Goal: Task Accomplishment & Management: Use online tool/utility

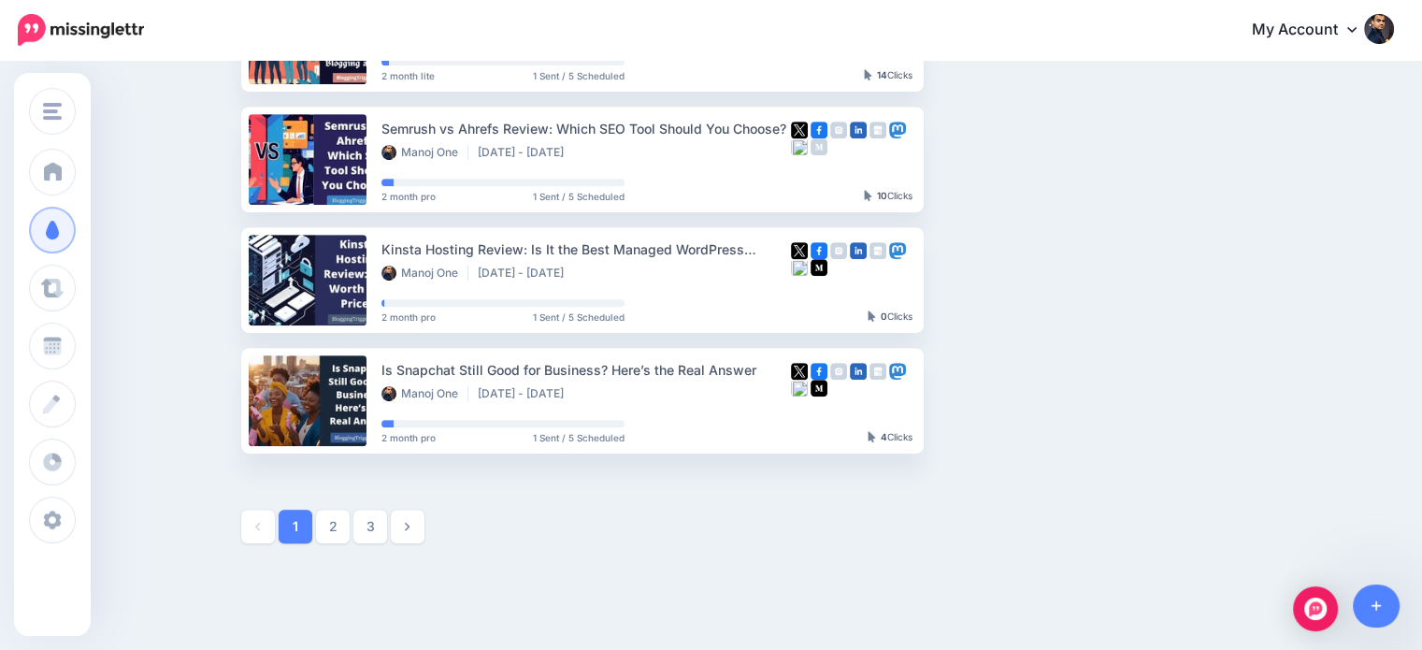
scroll to position [1033, 0]
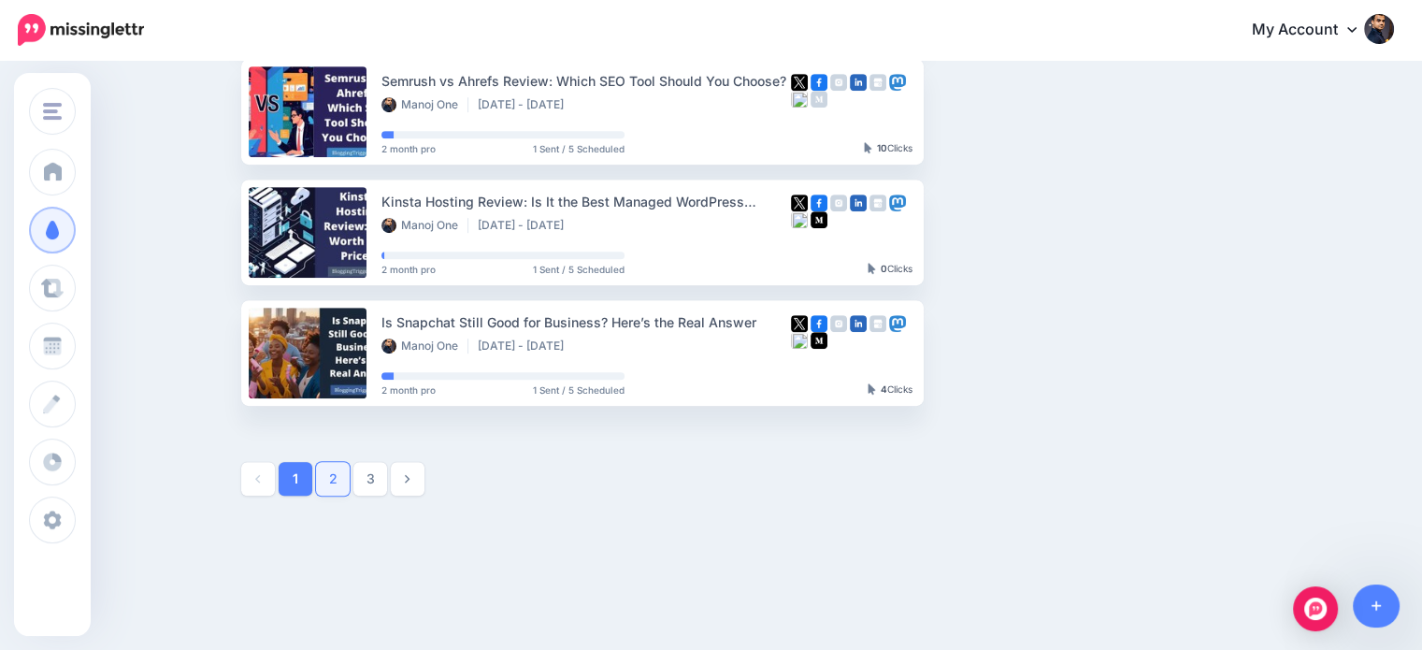
click at [333, 479] on link "2" at bounding box center [333, 479] width 34 height 34
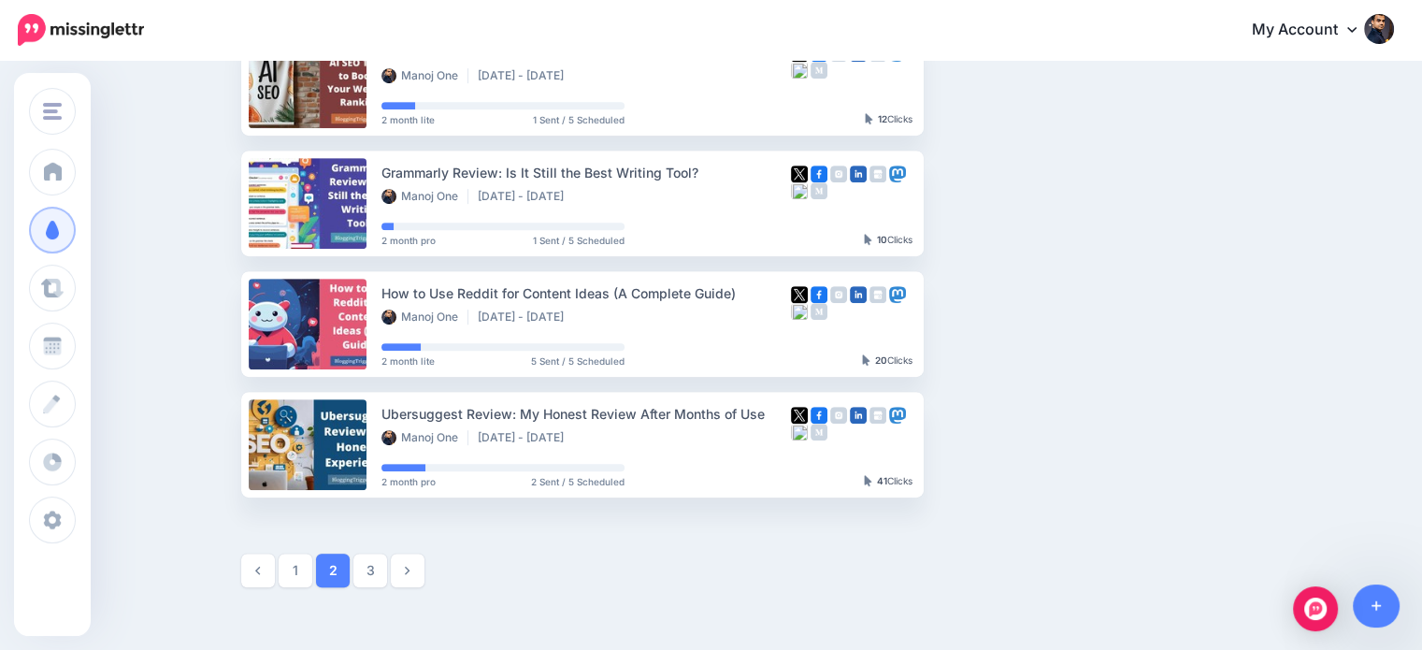
scroll to position [948, 0]
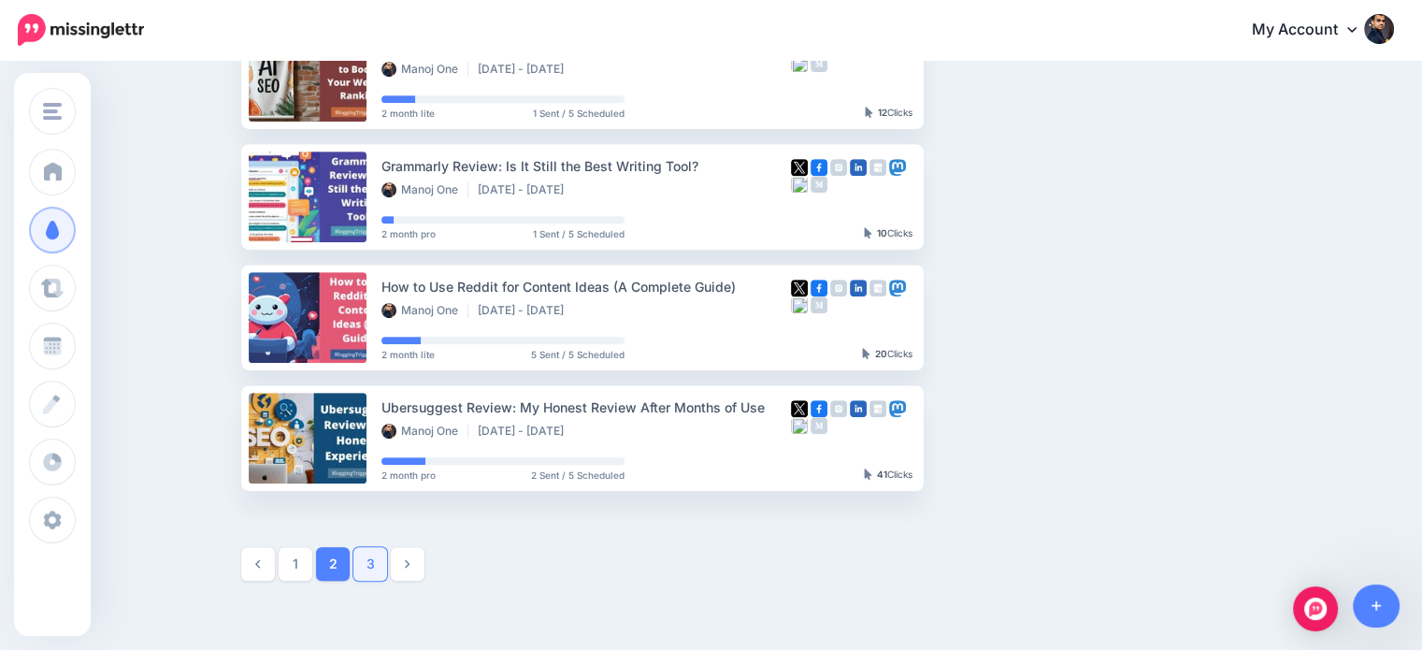
click at [369, 571] on link "3" at bounding box center [370, 564] width 34 height 34
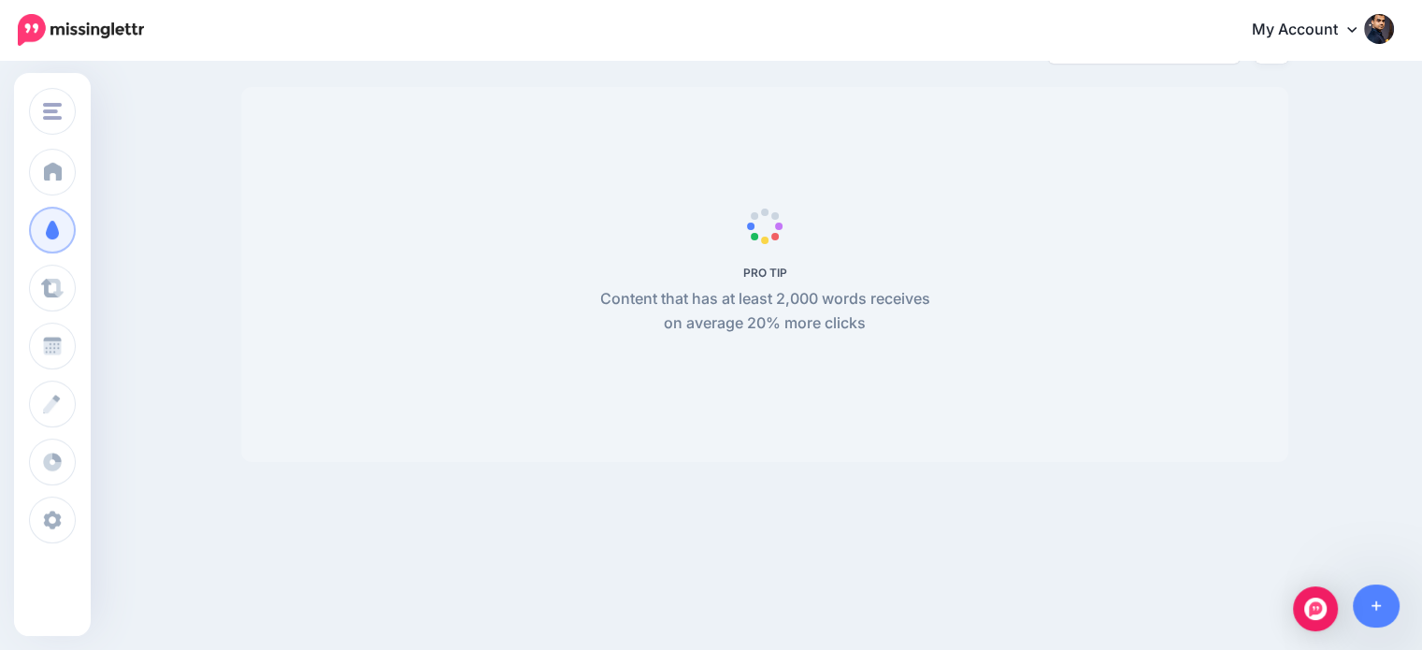
scroll to position [0, 0]
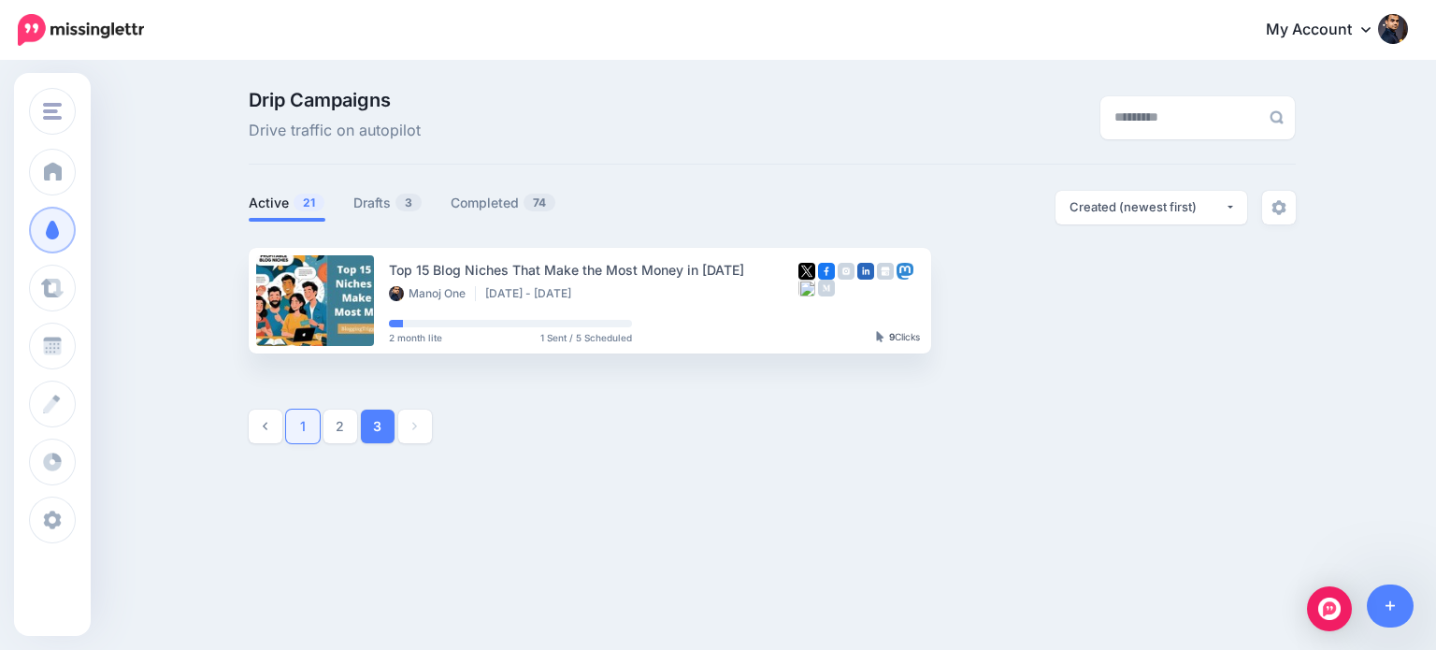
click at [309, 431] on link "1" at bounding box center [303, 426] width 34 height 34
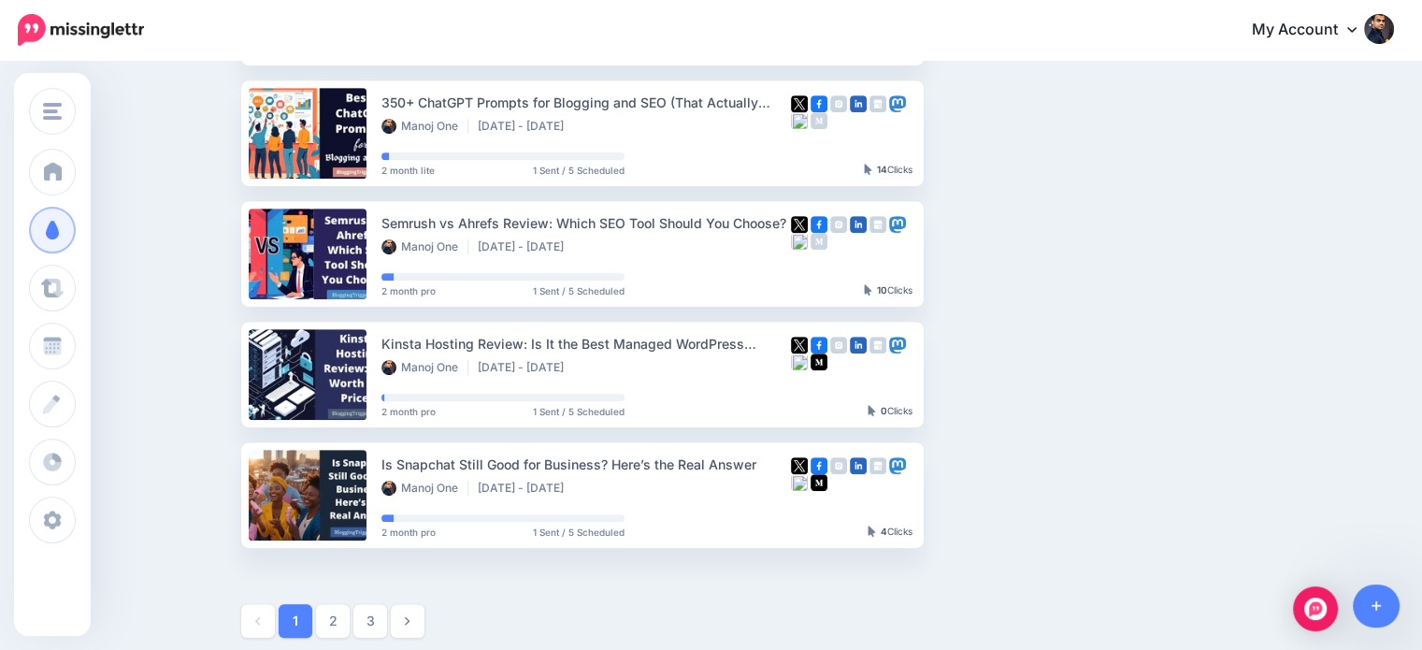
scroll to position [931, 0]
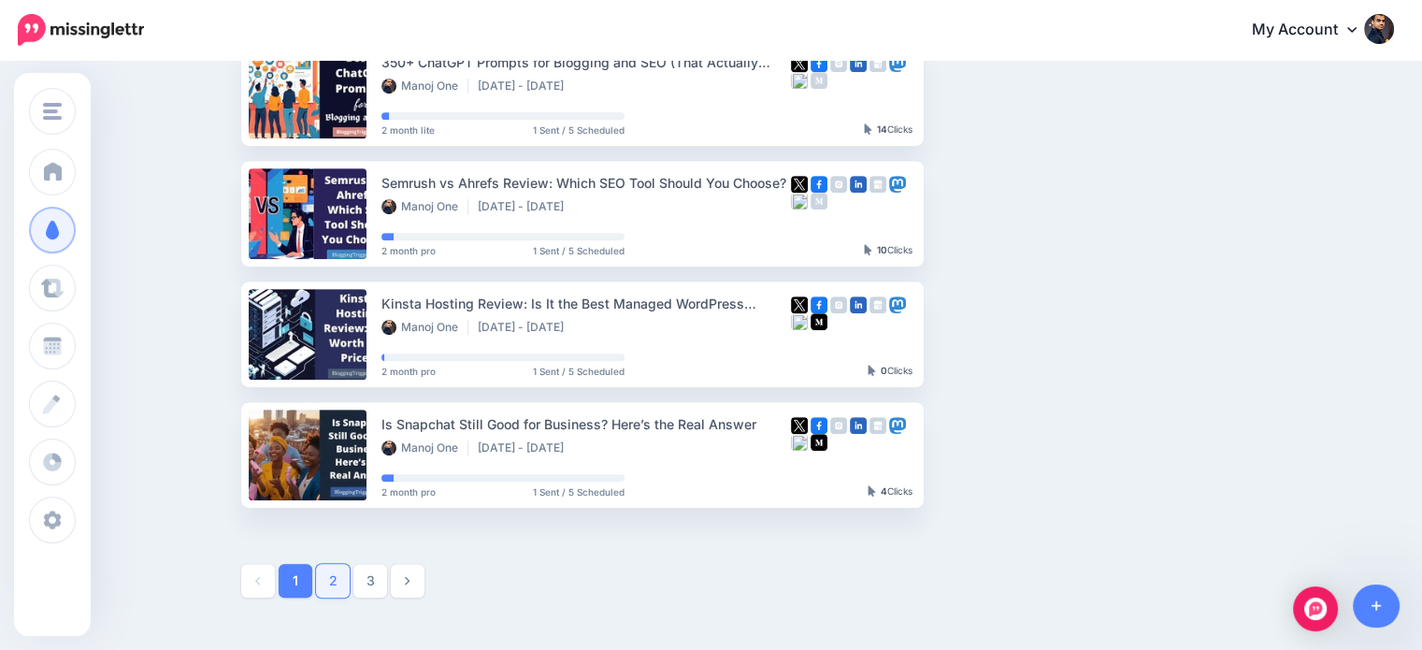
click at [349, 582] on link "2" at bounding box center [333, 581] width 34 height 34
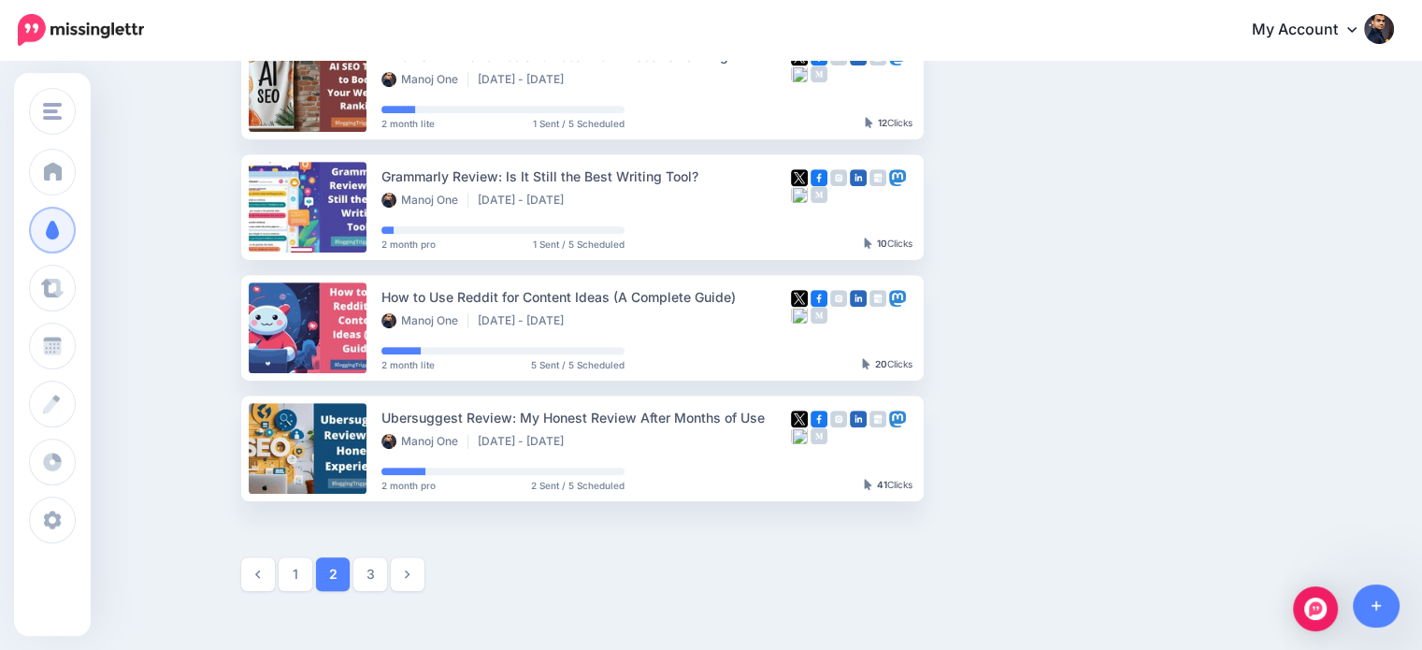
scroll to position [0, 0]
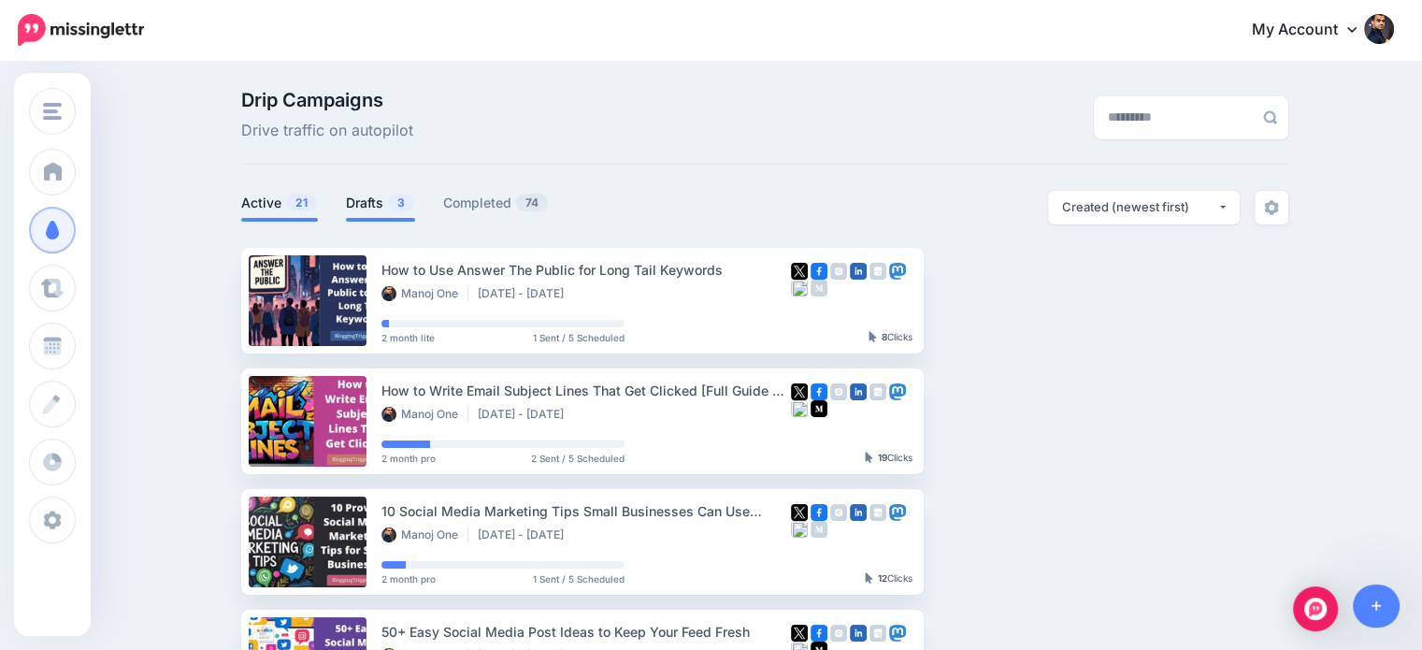
click at [377, 201] on link "Drafts 3" at bounding box center [380, 203] width 69 height 22
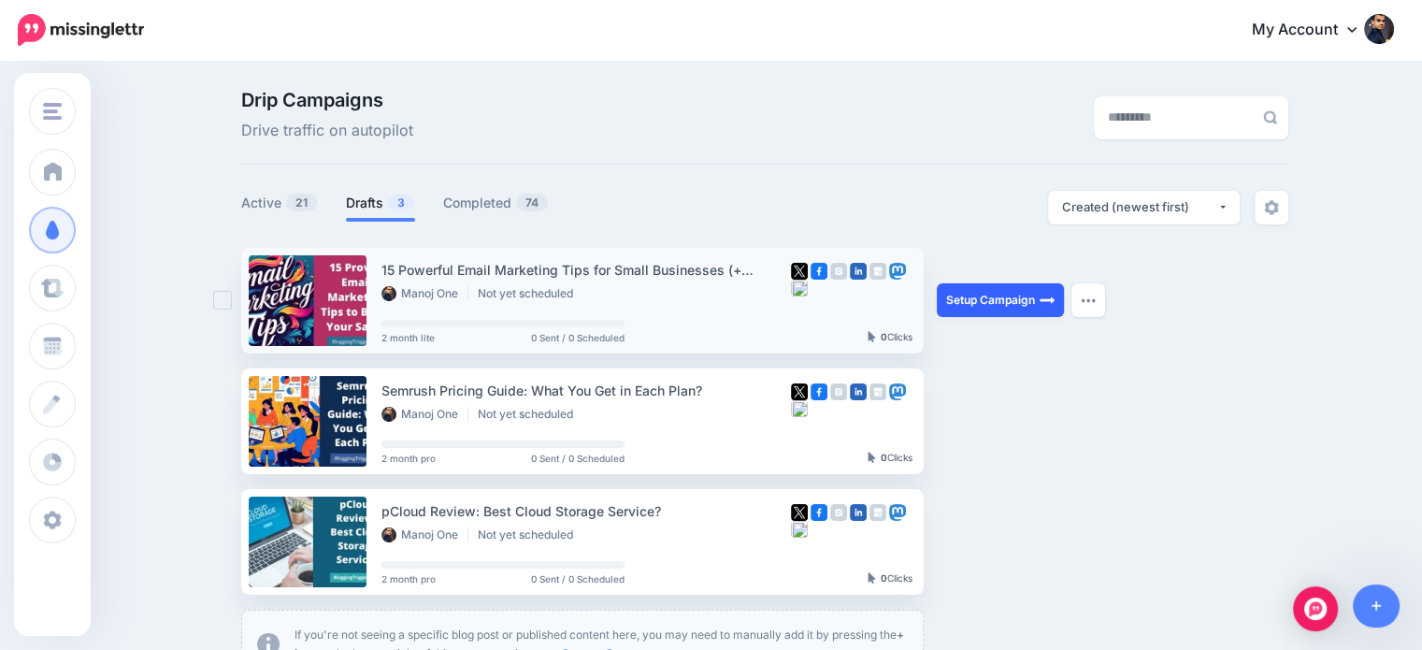
click at [1006, 303] on link "Setup Campaign" at bounding box center [999, 300] width 127 height 34
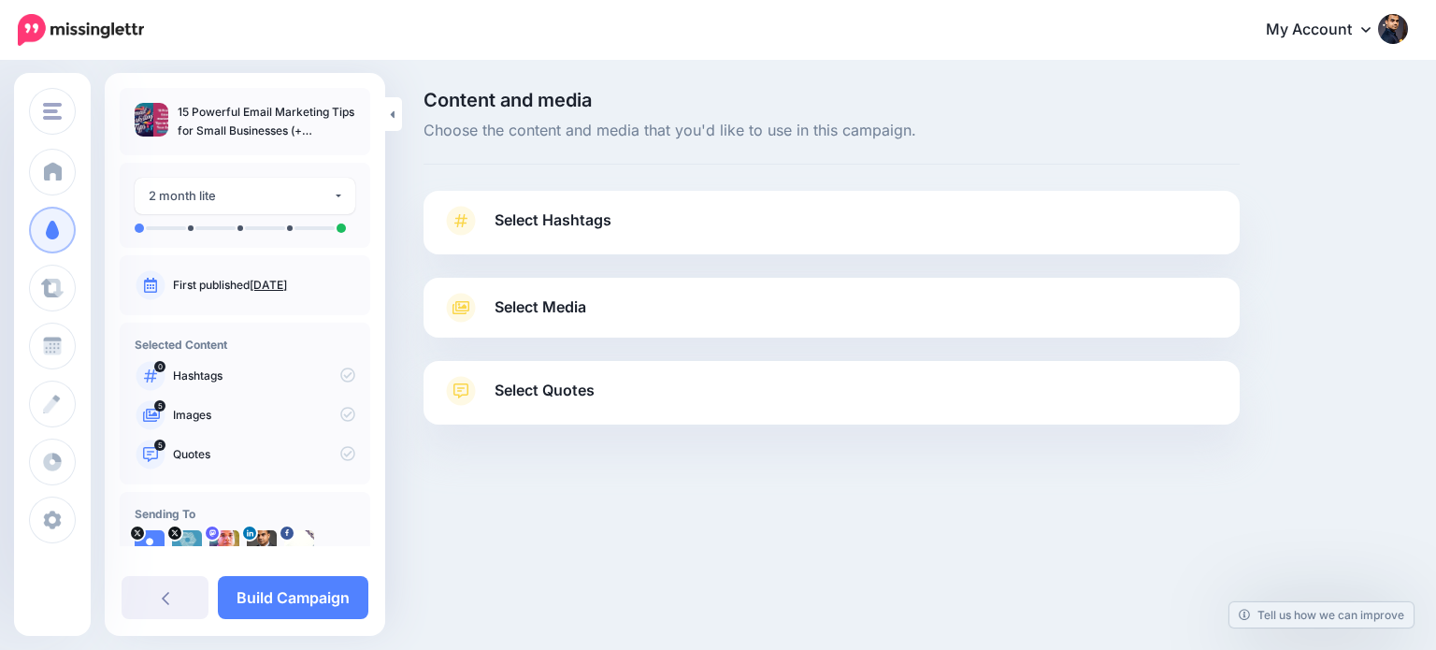
click at [525, 393] on span "Select Quotes" at bounding box center [544, 390] width 100 height 25
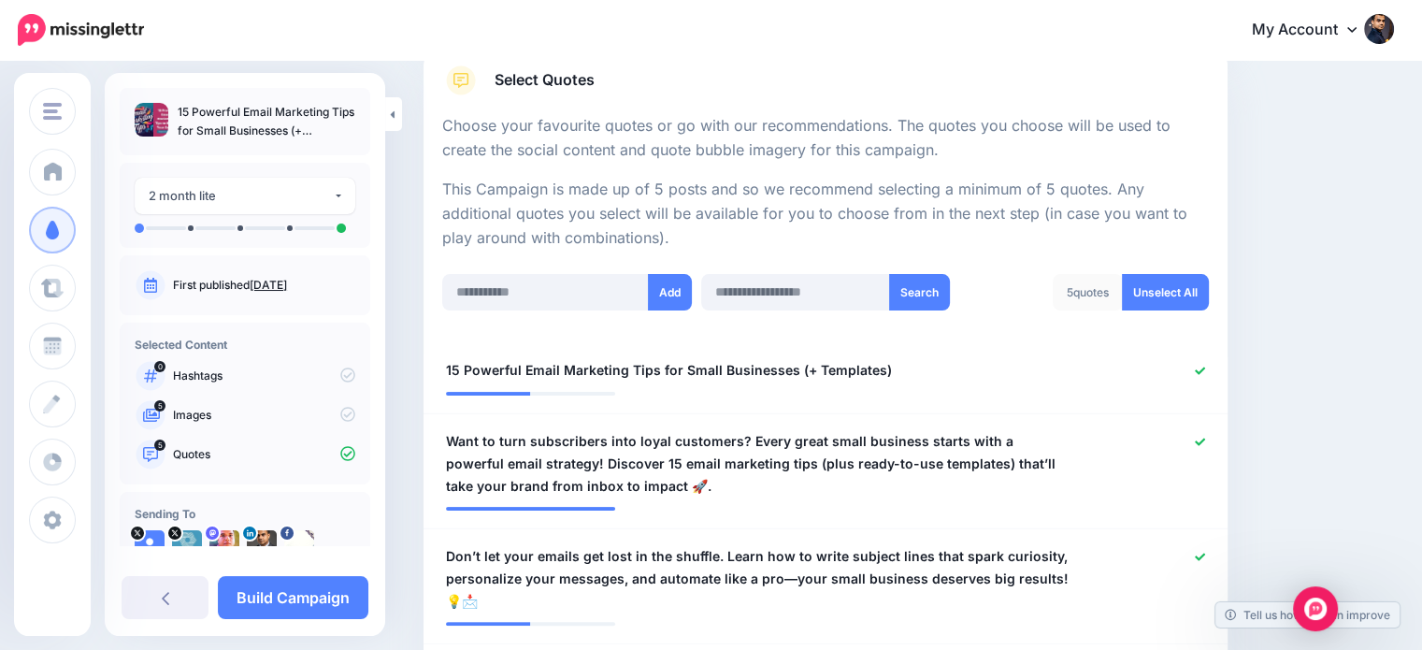
scroll to position [322, 0]
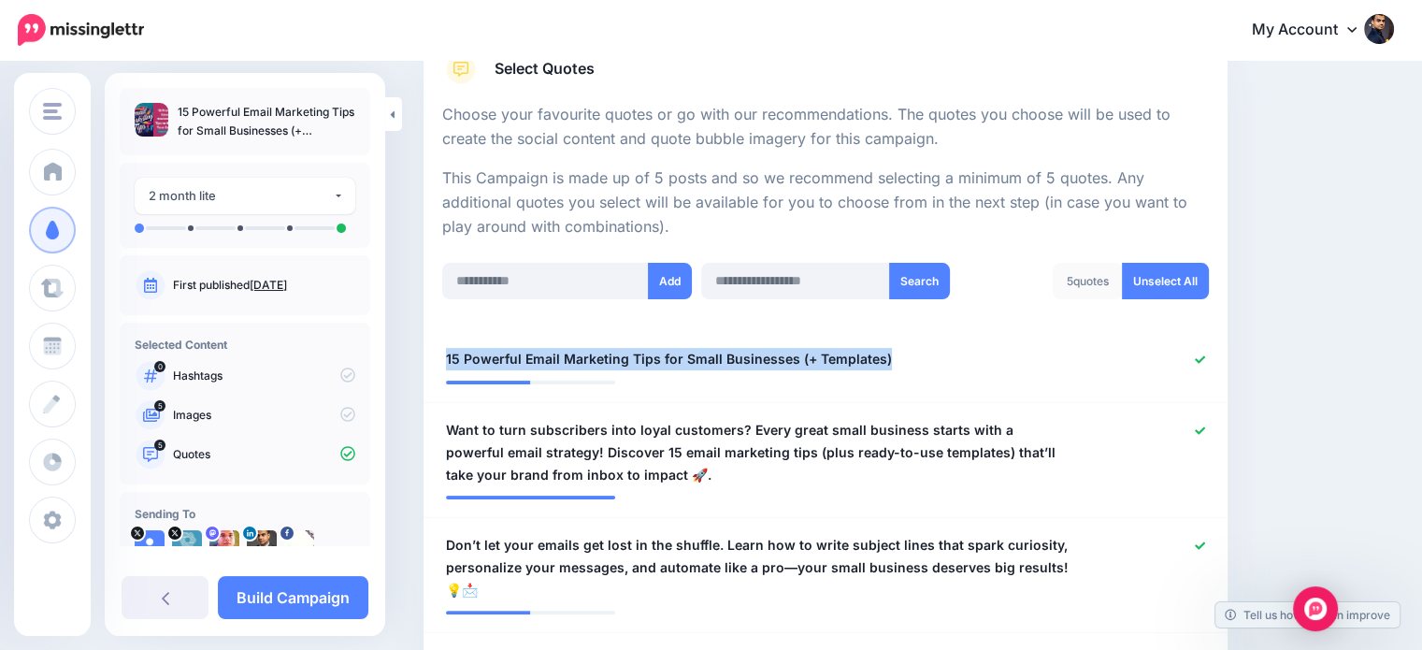
drag, startPoint x: 893, startPoint y: 353, endPoint x: 395, endPoint y: 347, distance: 498.2
copy span "15 Powerful Email Marketing Tips for Small Businesses (+ Templates)"
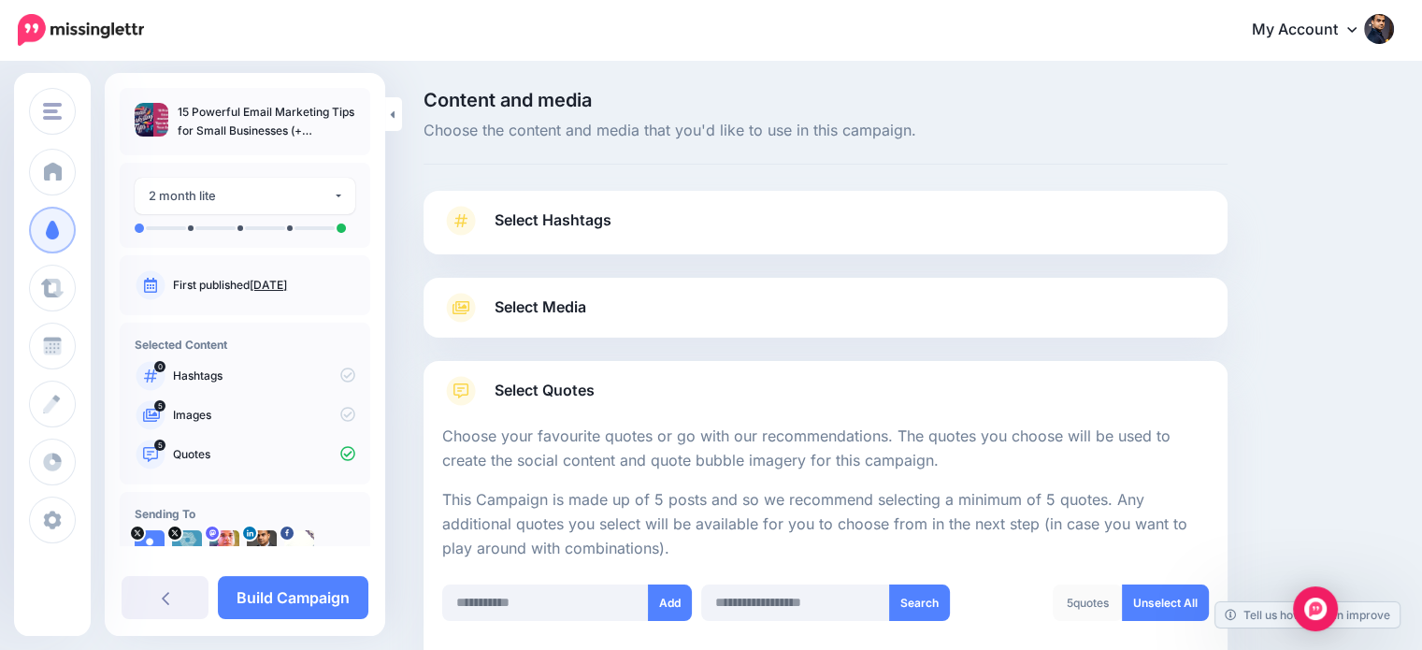
click at [586, 207] on link "Select Hashtags" at bounding box center [825, 230] width 766 height 49
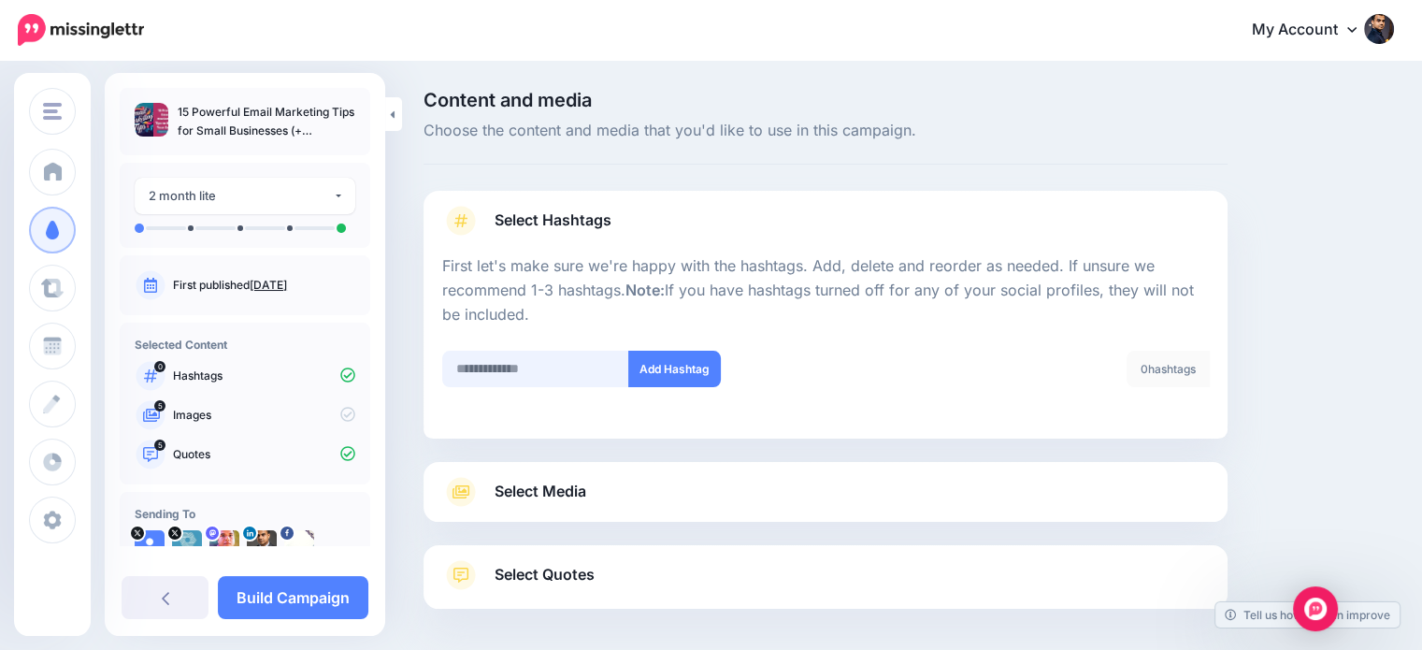
click at [546, 365] on input "text" at bounding box center [535, 368] width 187 height 36
type input "*****"
click at [668, 362] on button "Add Hashtag" at bounding box center [674, 368] width 93 height 36
click at [546, 357] on input "text" at bounding box center [535, 368] width 187 height 36
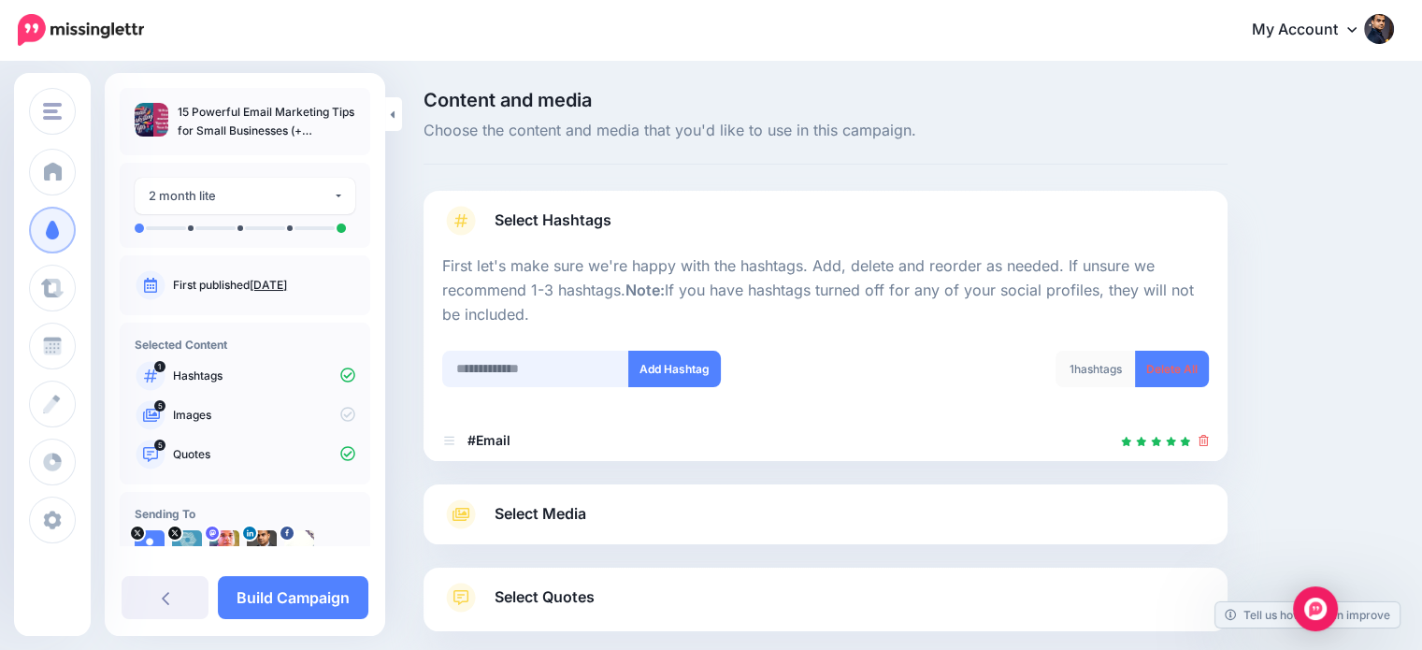
scroll to position [102, 0]
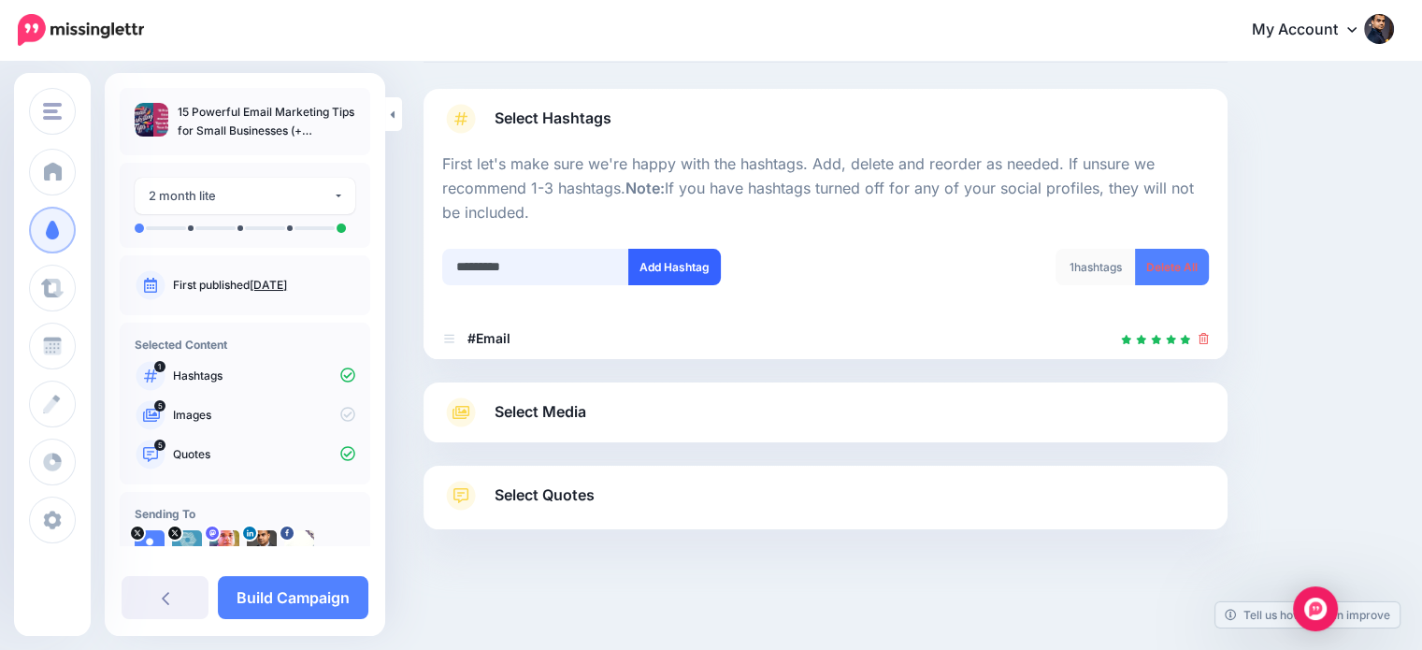
type input "*********"
click at [669, 268] on button "Add Hashtag" at bounding box center [674, 267] width 93 height 36
click at [527, 264] on input "text" at bounding box center [535, 267] width 187 height 36
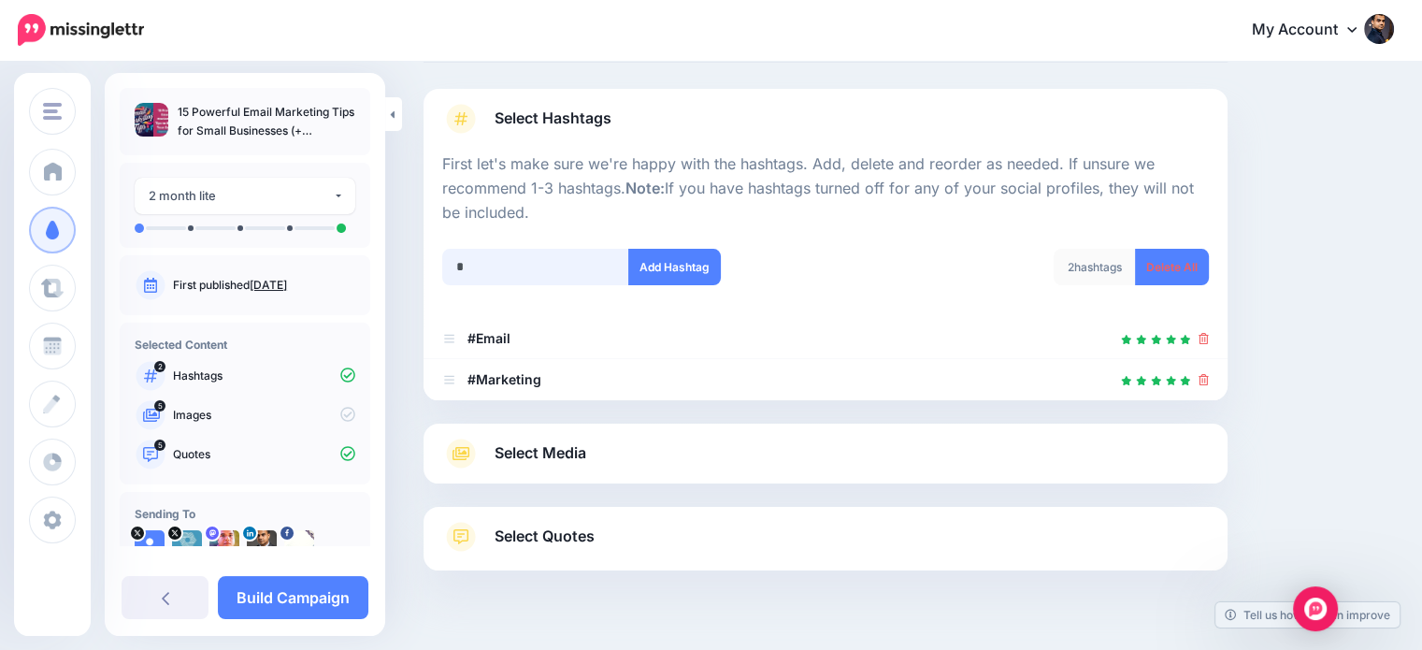
scroll to position [143, 0]
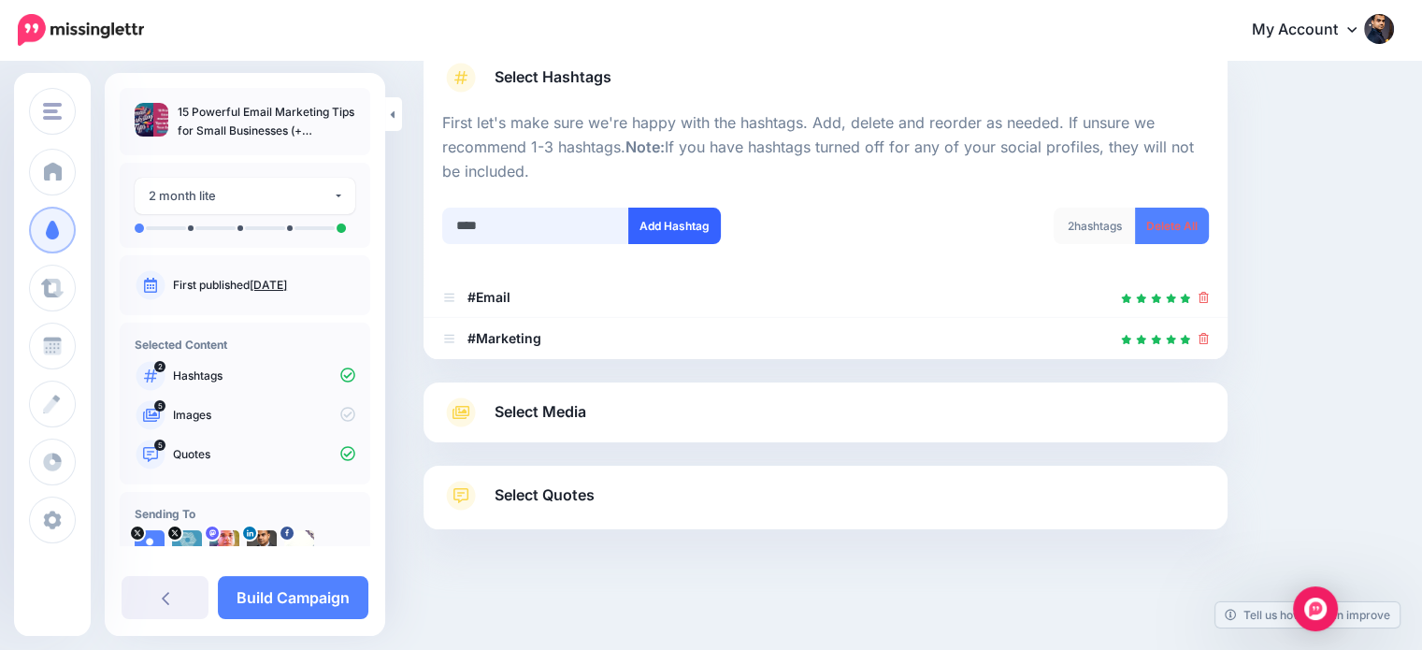
type input "****"
click at [684, 218] on button "Add Hashtag" at bounding box center [674, 225] width 93 height 36
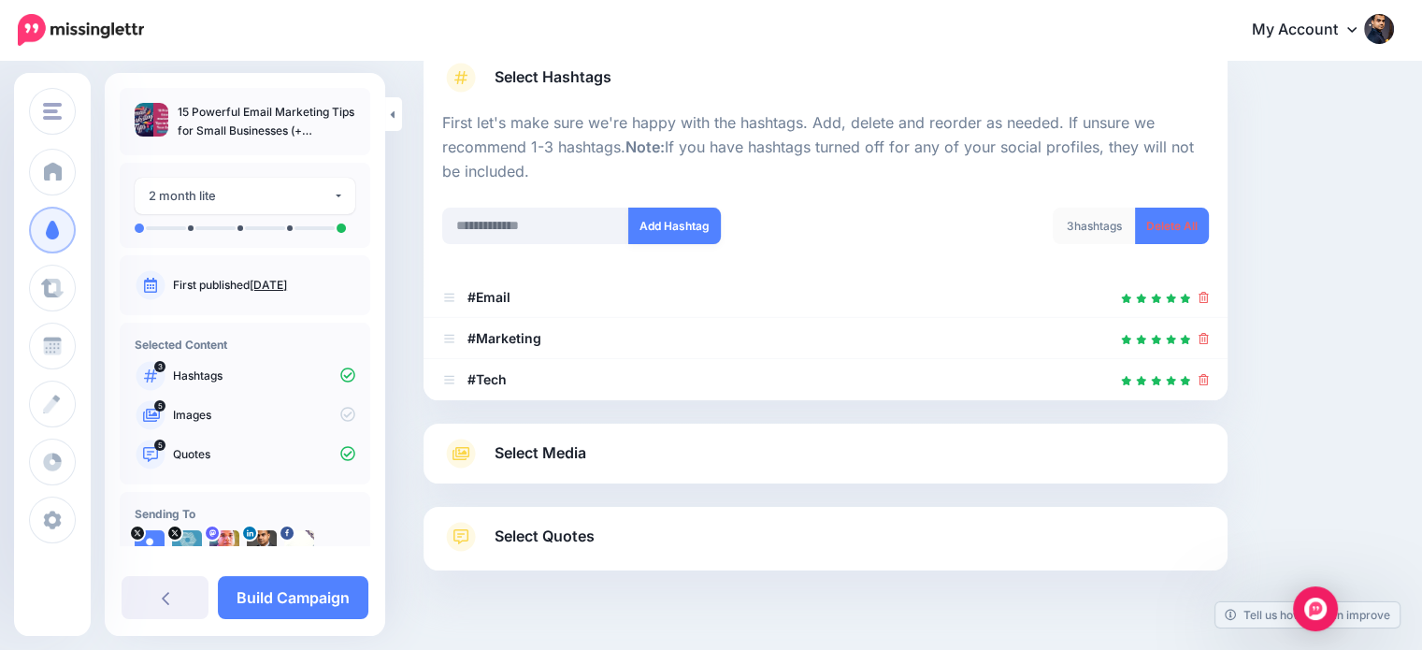
scroll to position [184, 0]
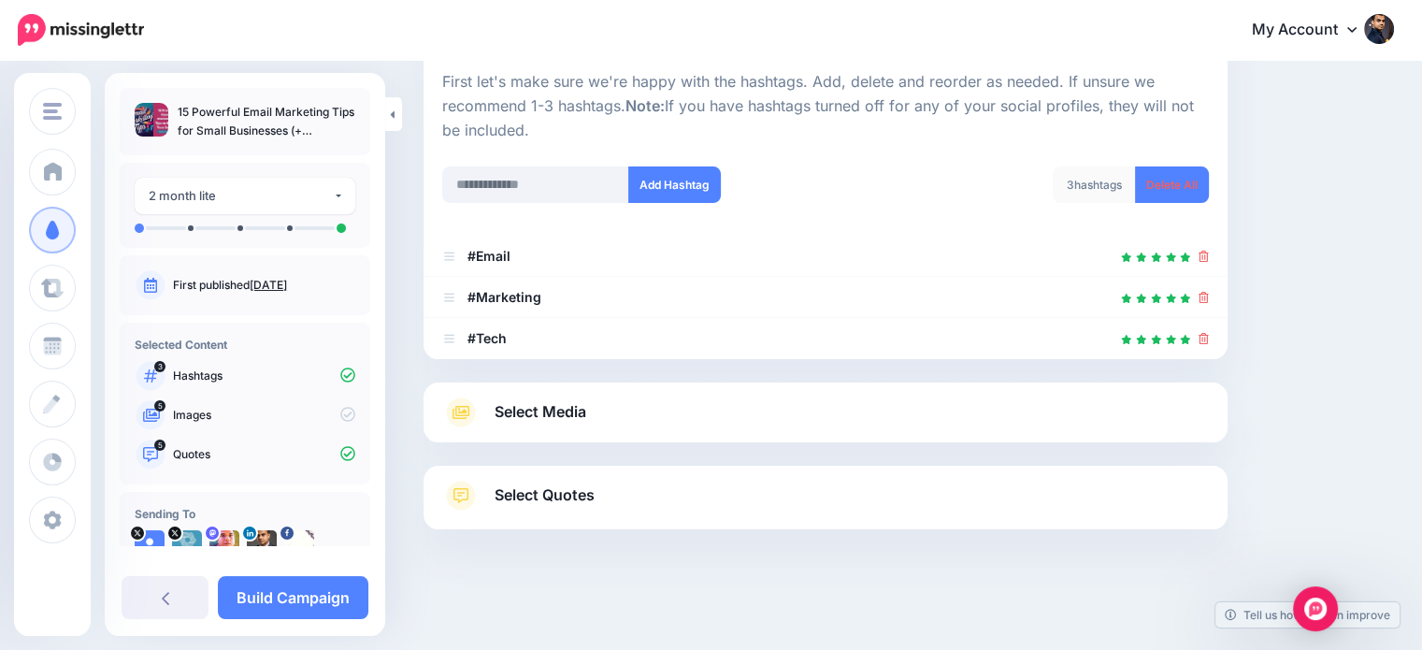
click at [564, 414] on span "Select Media" at bounding box center [540, 411] width 92 height 25
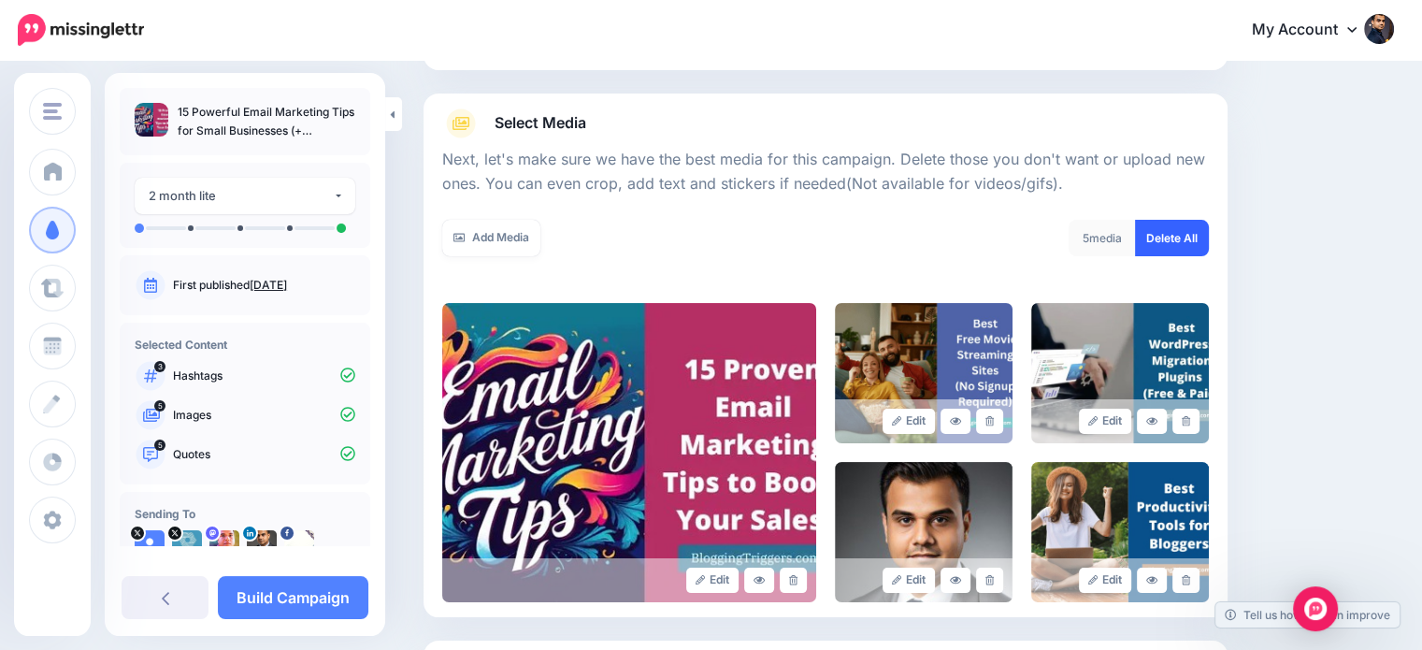
click at [1191, 233] on link "Delete All" at bounding box center [1172, 238] width 74 height 36
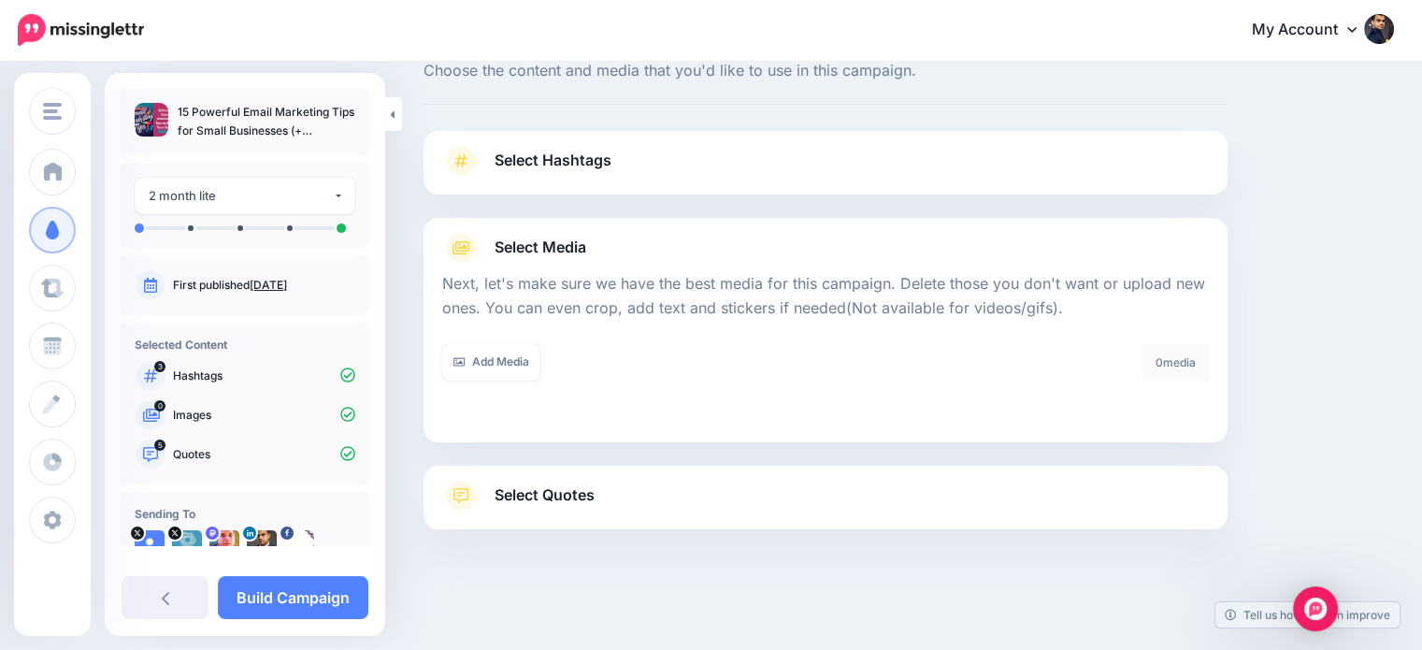
click at [565, 490] on span "Select Quotes" at bounding box center [544, 494] width 100 height 25
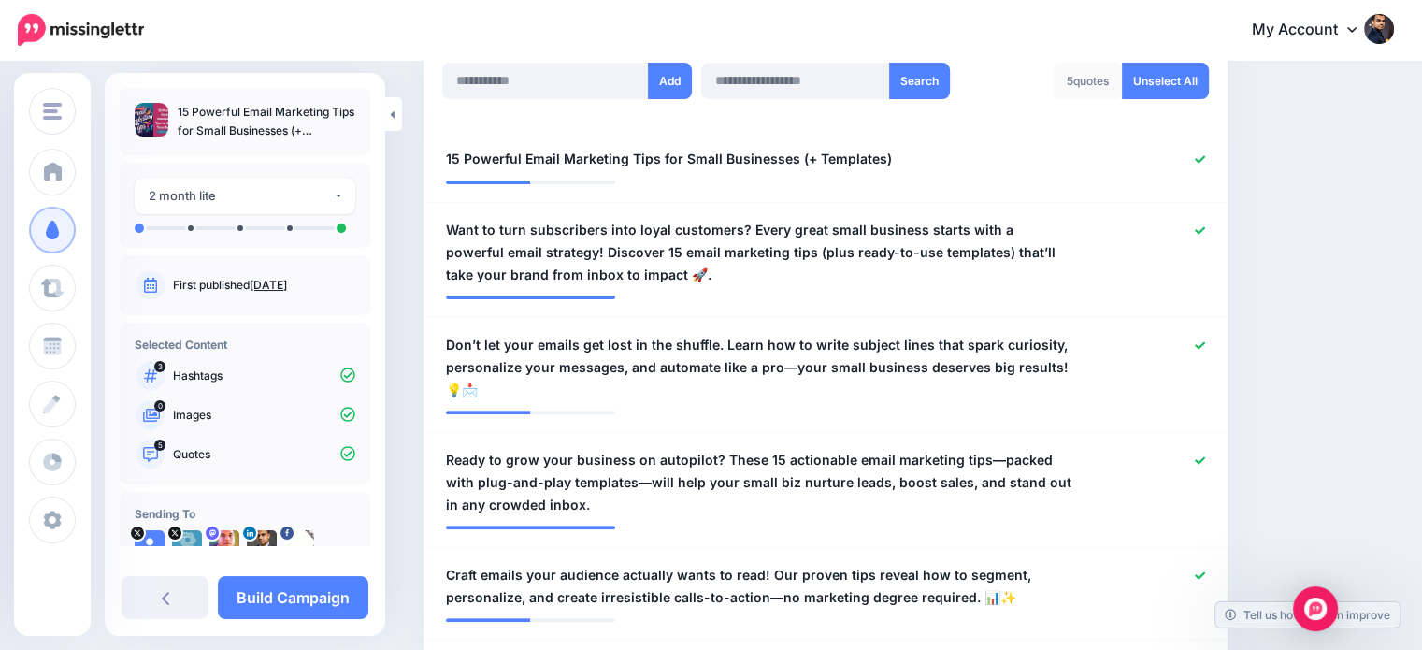
scroll to position [541, 0]
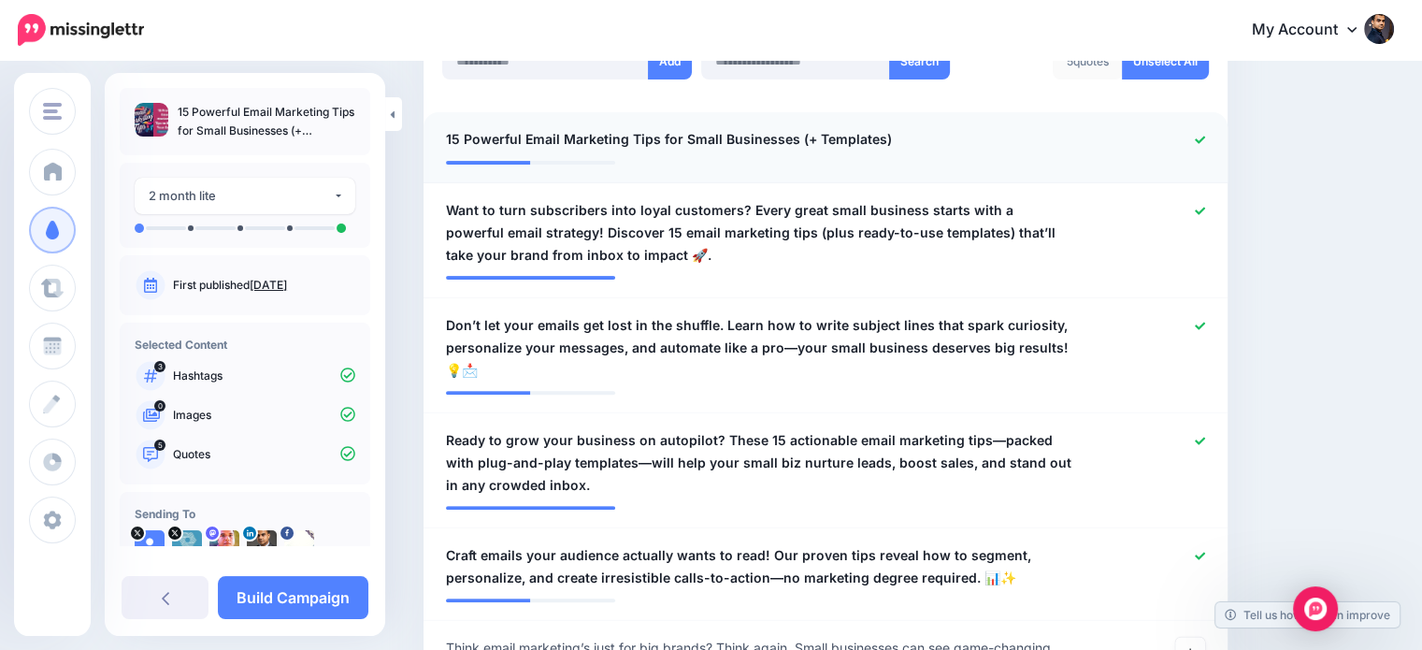
click at [1205, 139] on icon at bounding box center [1199, 140] width 10 height 10
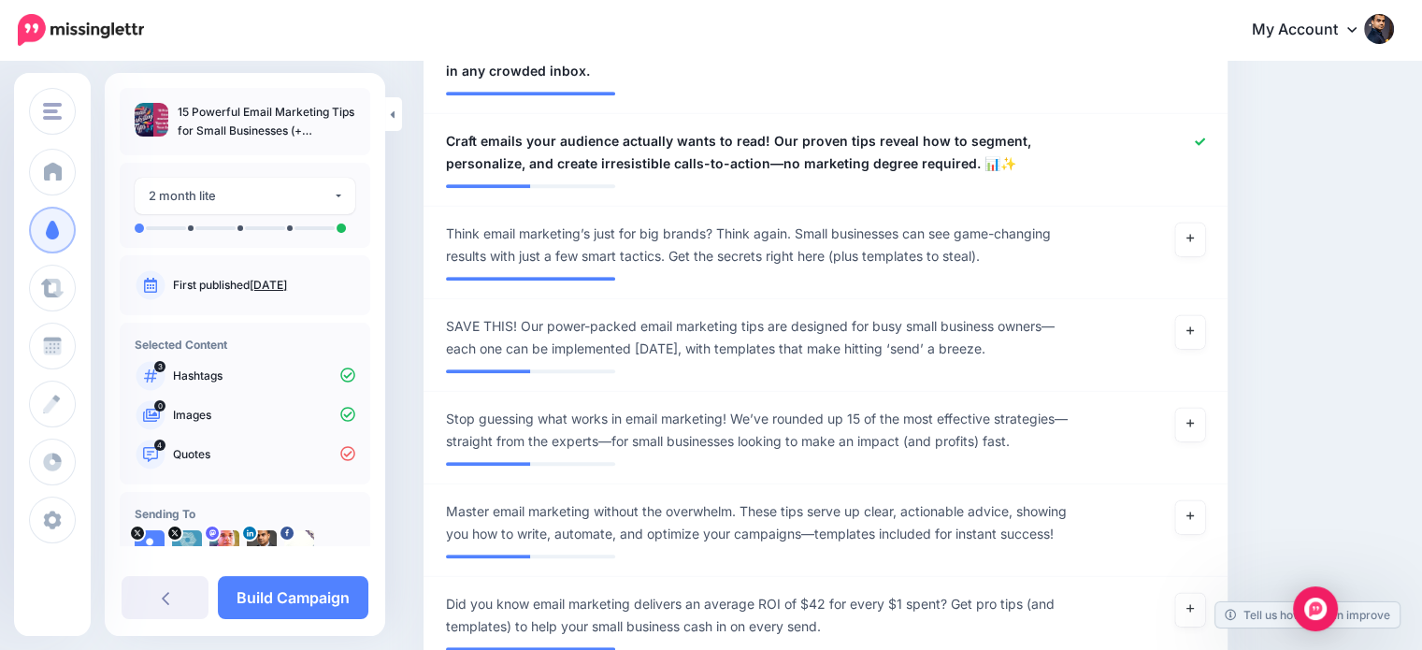
scroll to position [1013, 0]
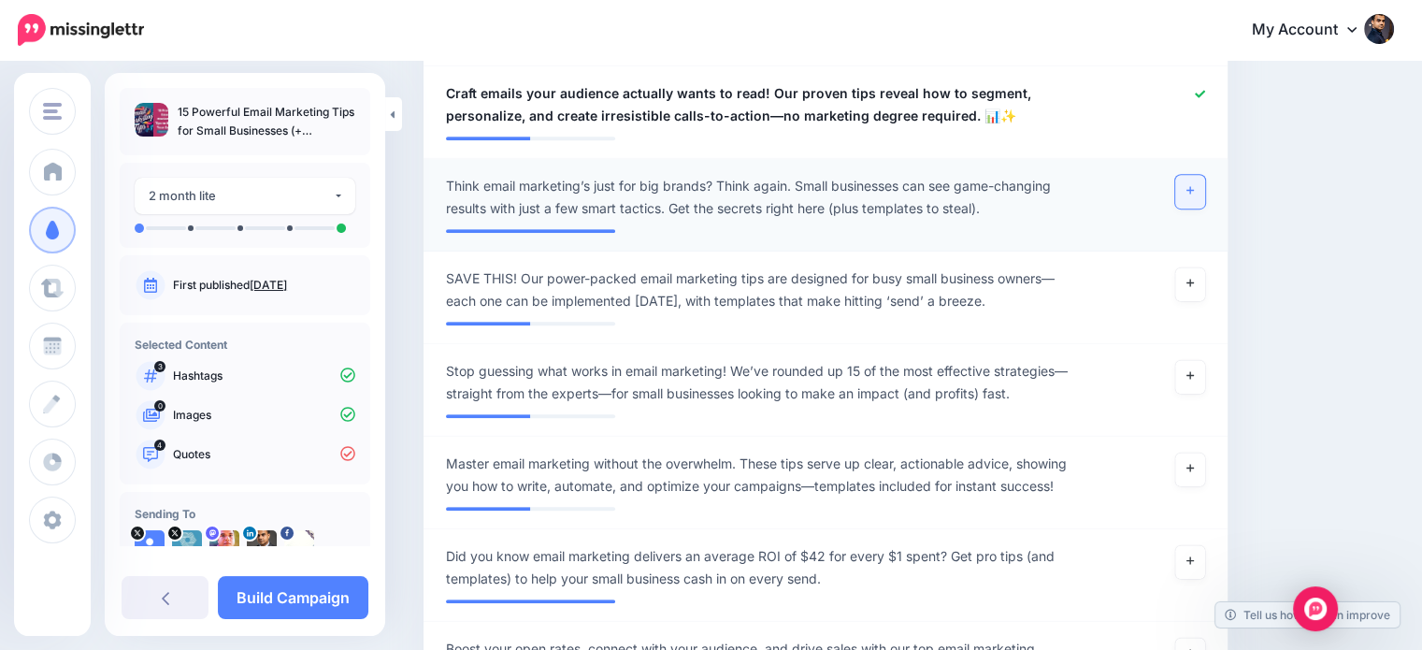
click at [1195, 191] on link at bounding box center [1190, 192] width 30 height 34
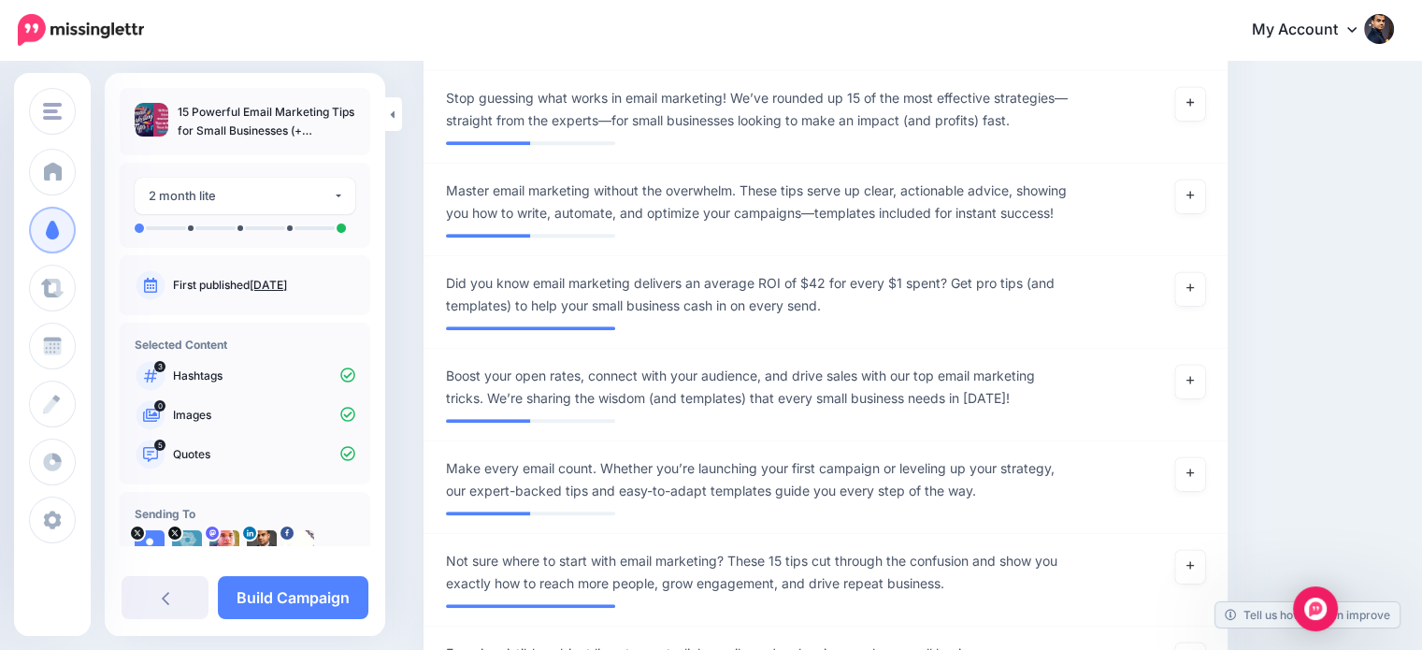
scroll to position [1314, 0]
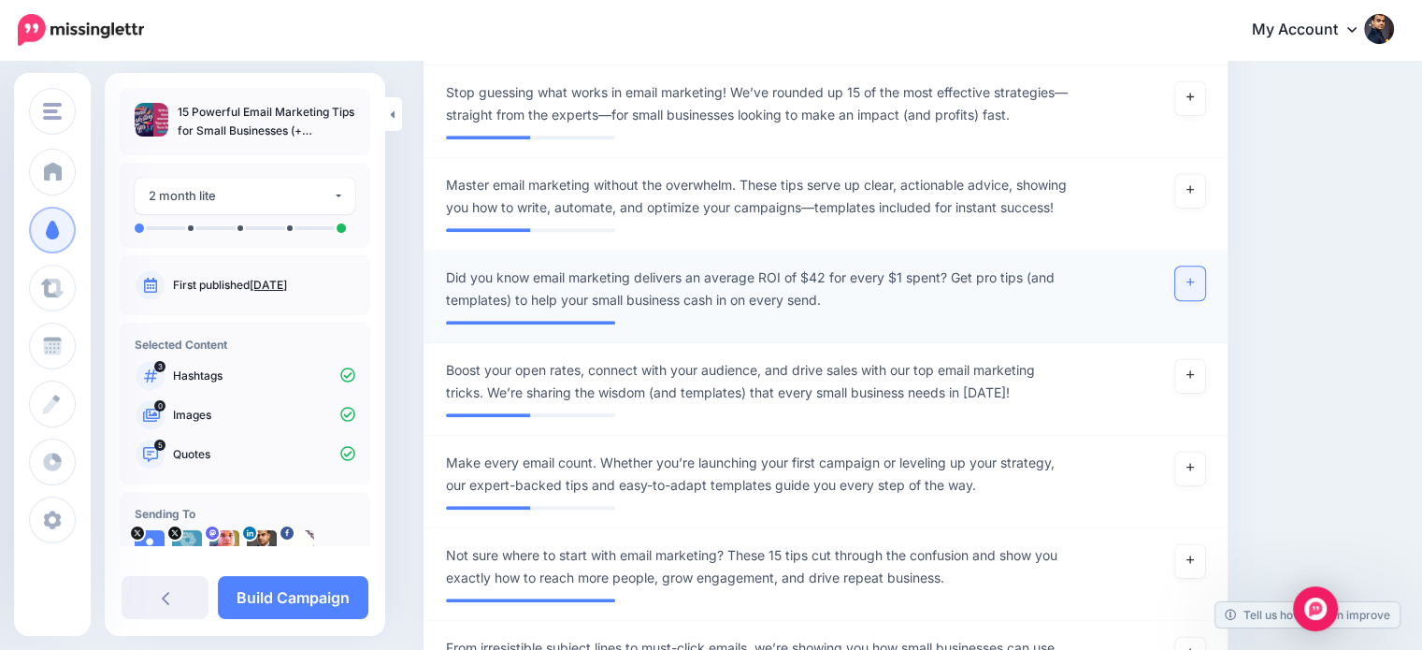
click at [1193, 277] on icon at bounding box center [1189, 282] width 7 height 10
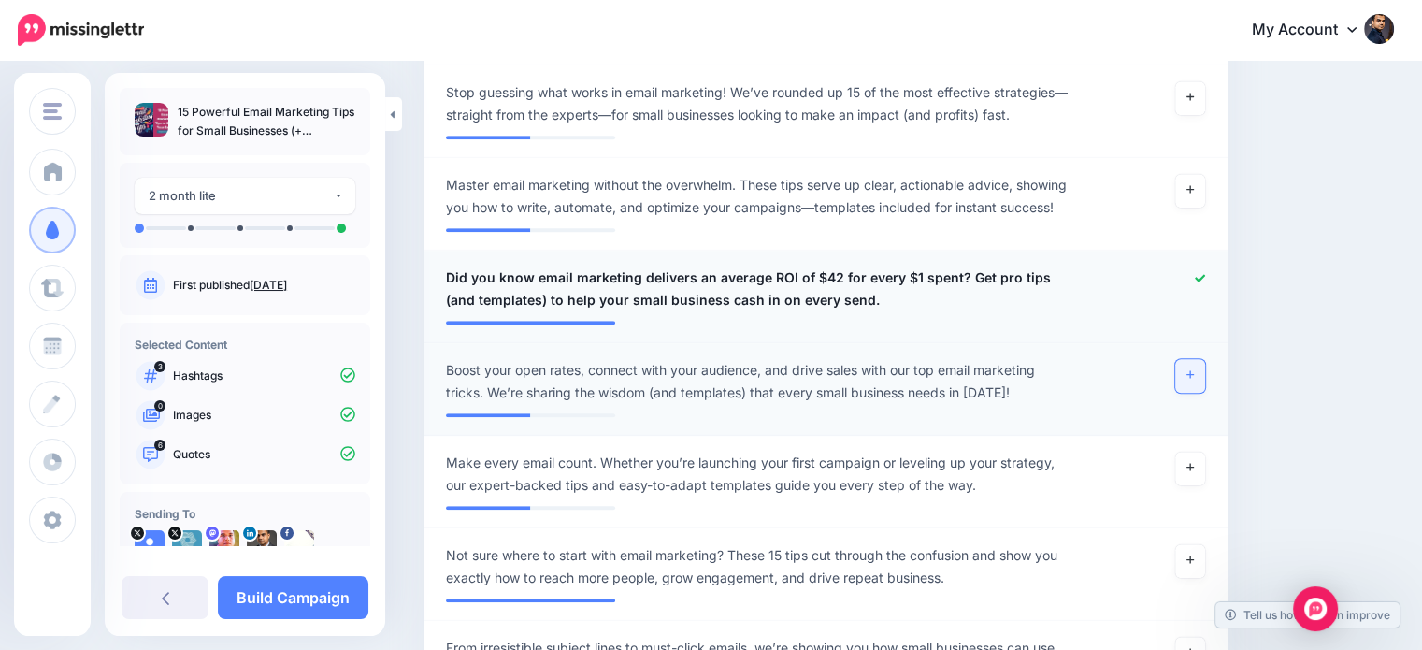
click at [1193, 359] on link at bounding box center [1190, 376] width 30 height 34
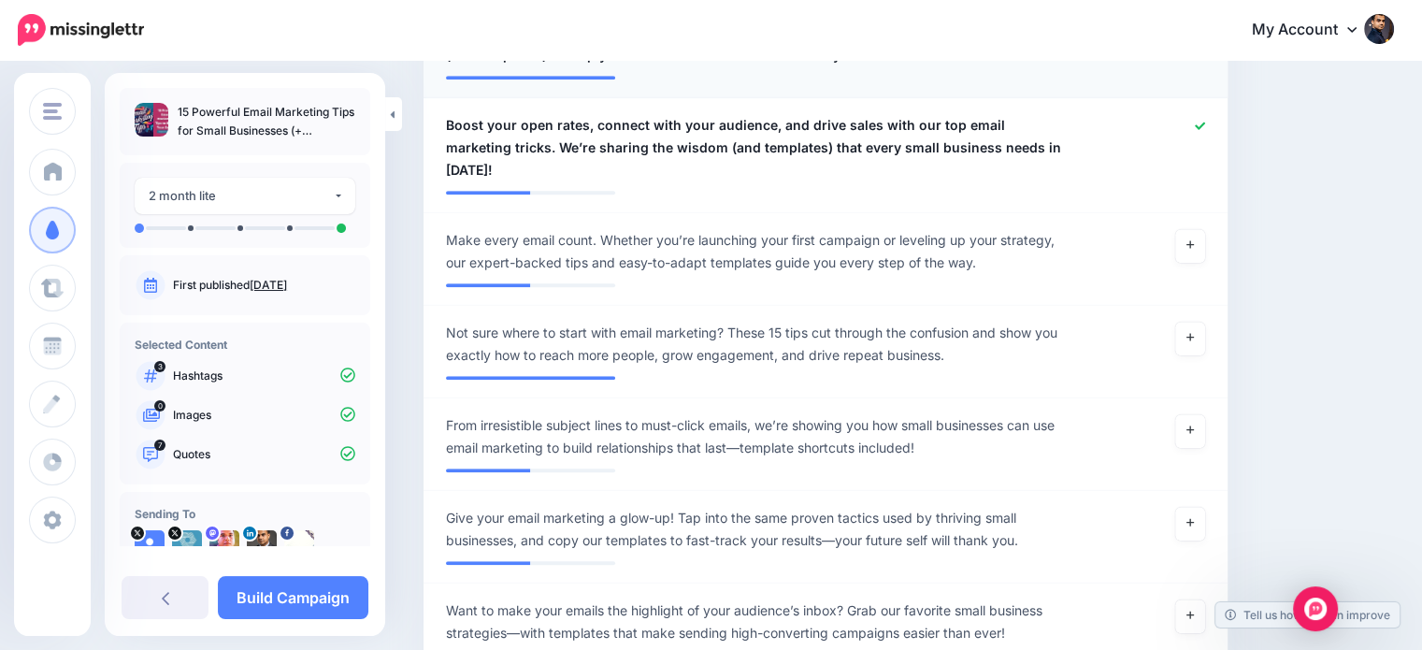
scroll to position [1565, 0]
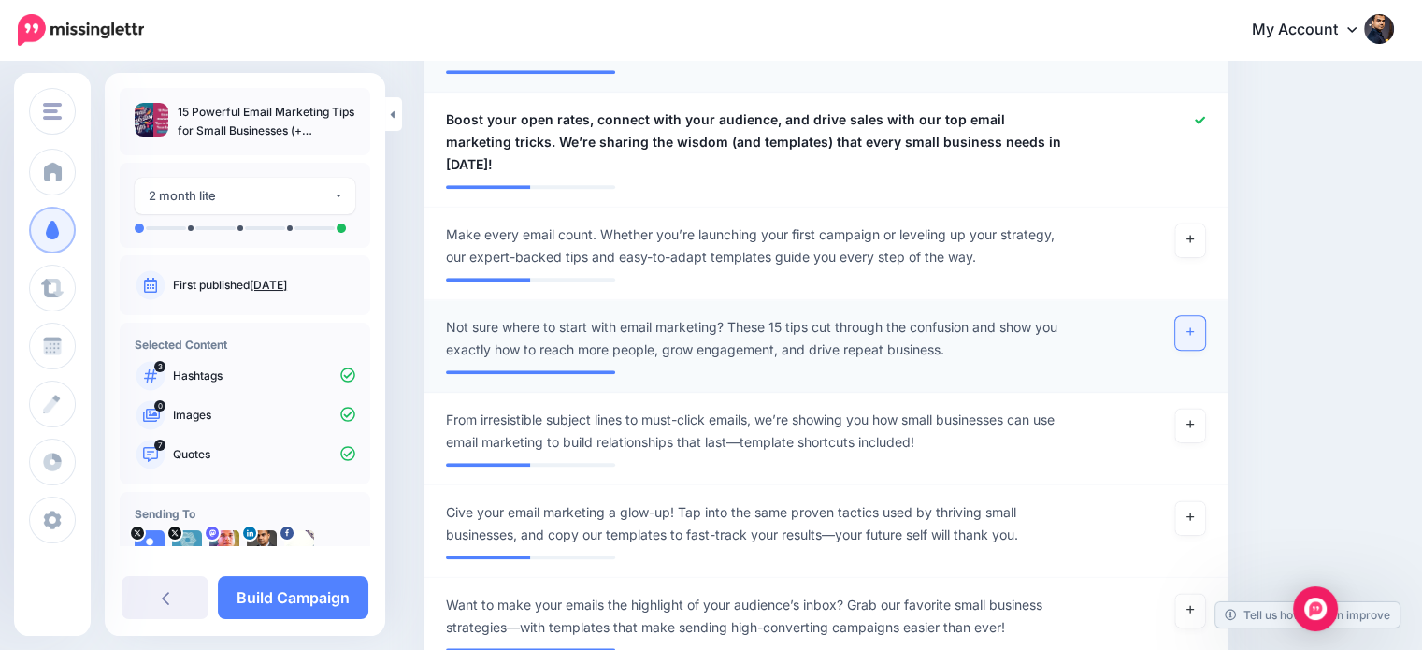
click at [1193, 326] on icon at bounding box center [1189, 331] width 7 height 10
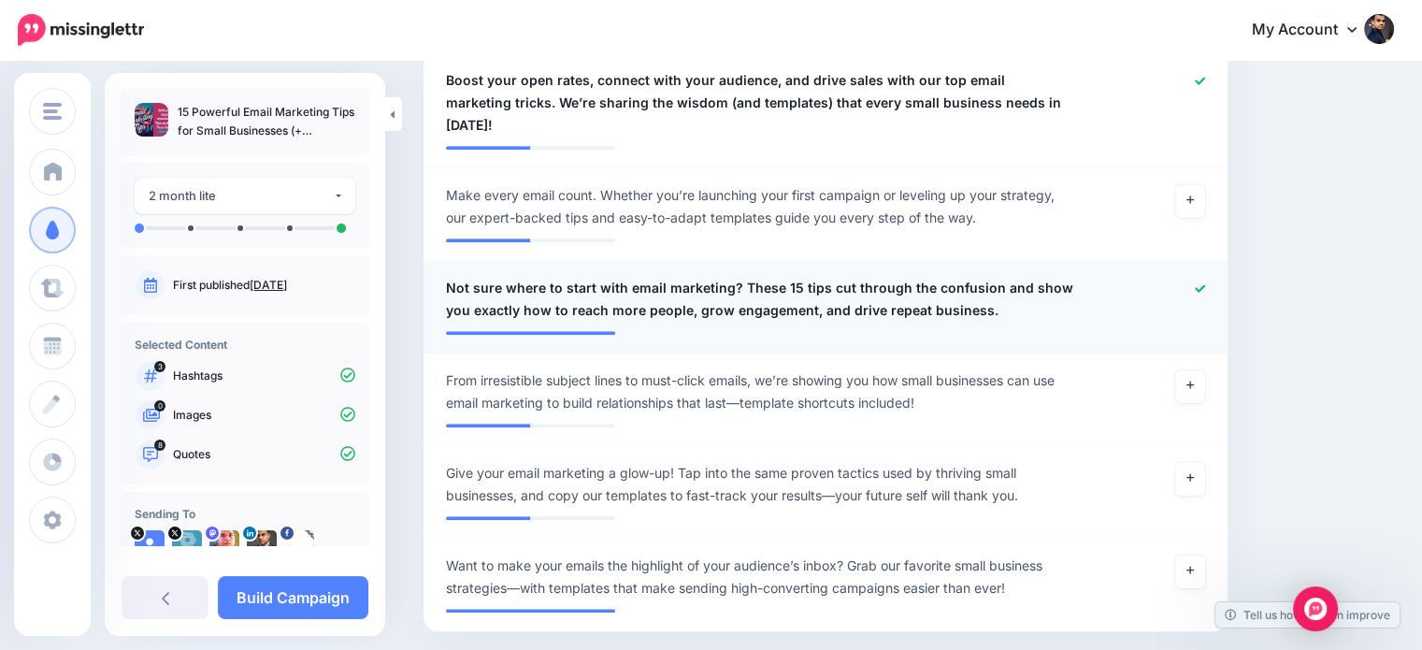
scroll to position [1660, 0]
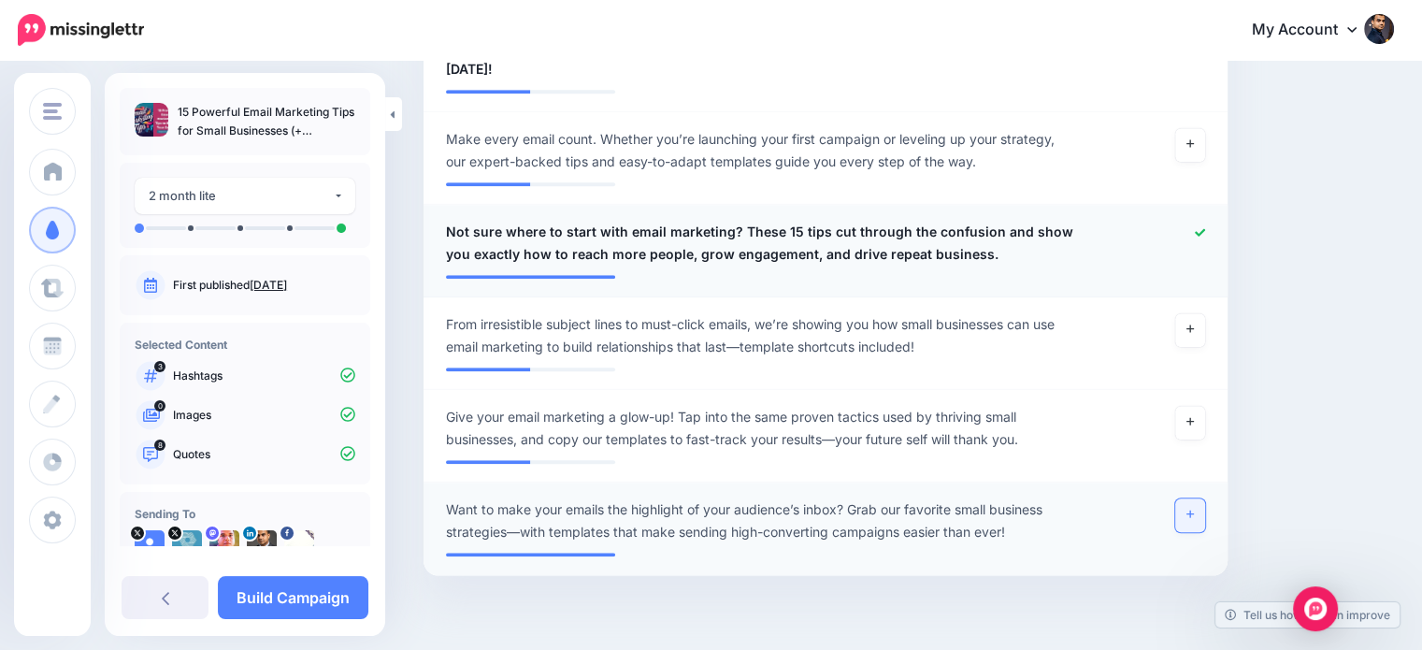
click at [1205, 498] on link at bounding box center [1190, 515] width 30 height 34
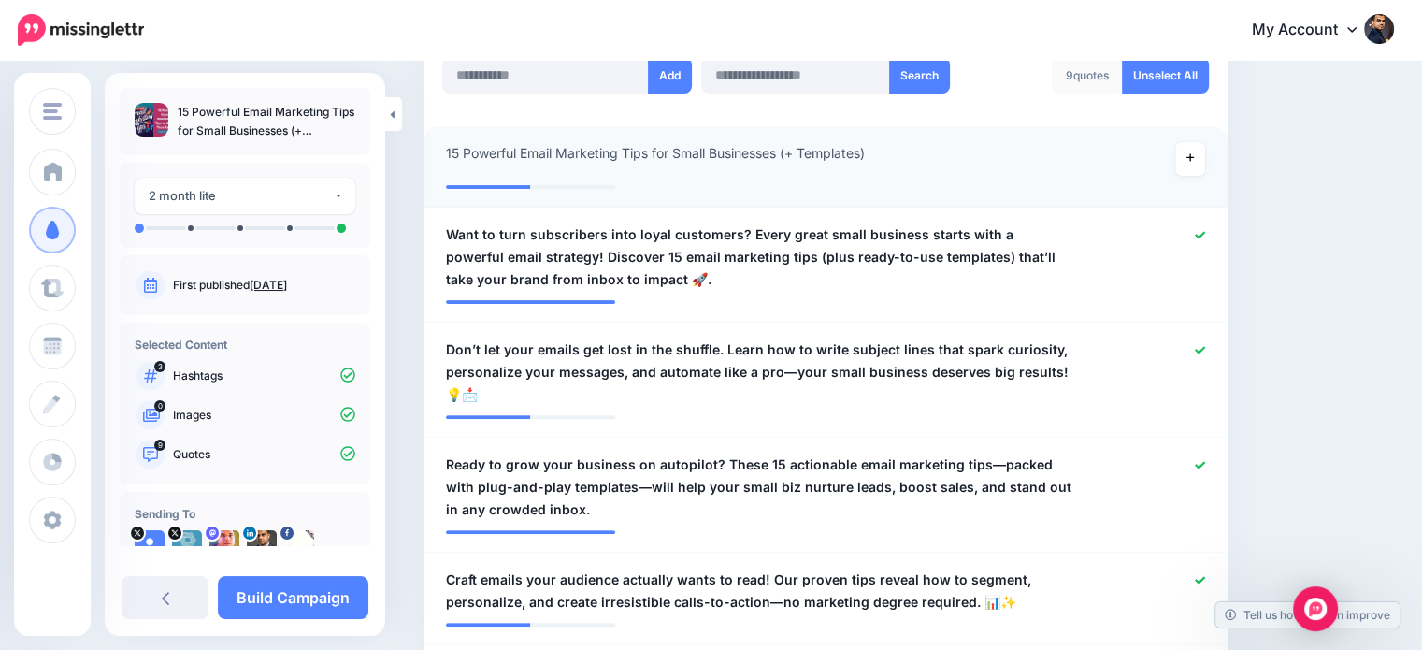
scroll to position [542, 0]
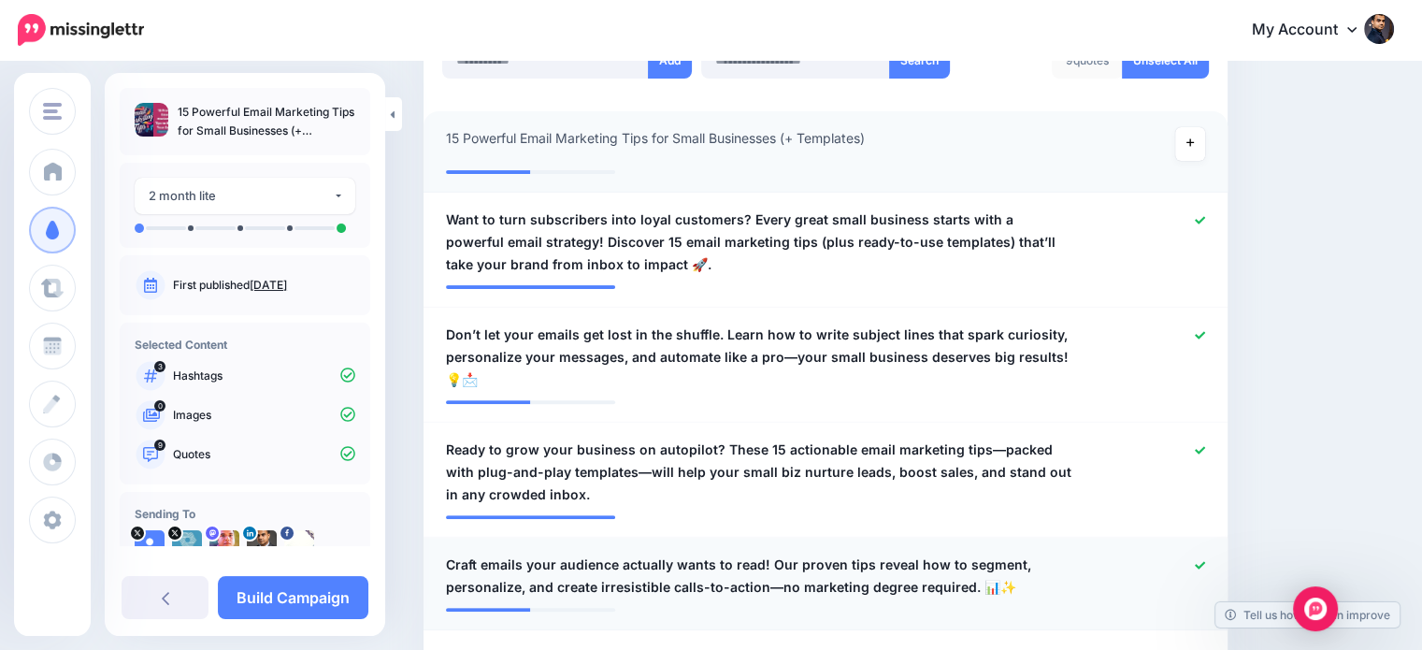
click at [1205, 567] on icon at bounding box center [1199, 564] width 10 height 7
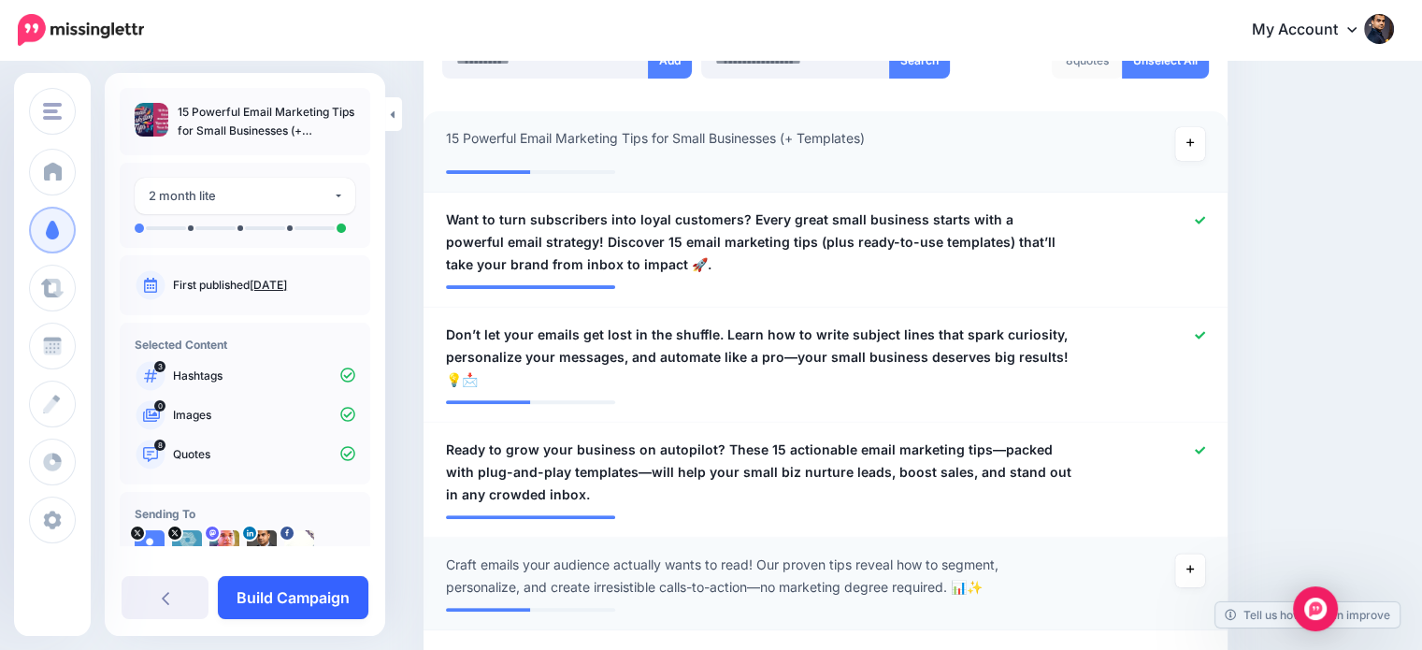
click at [334, 604] on link "Build Campaign" at bounding box center [293, 597] width 150 height 43
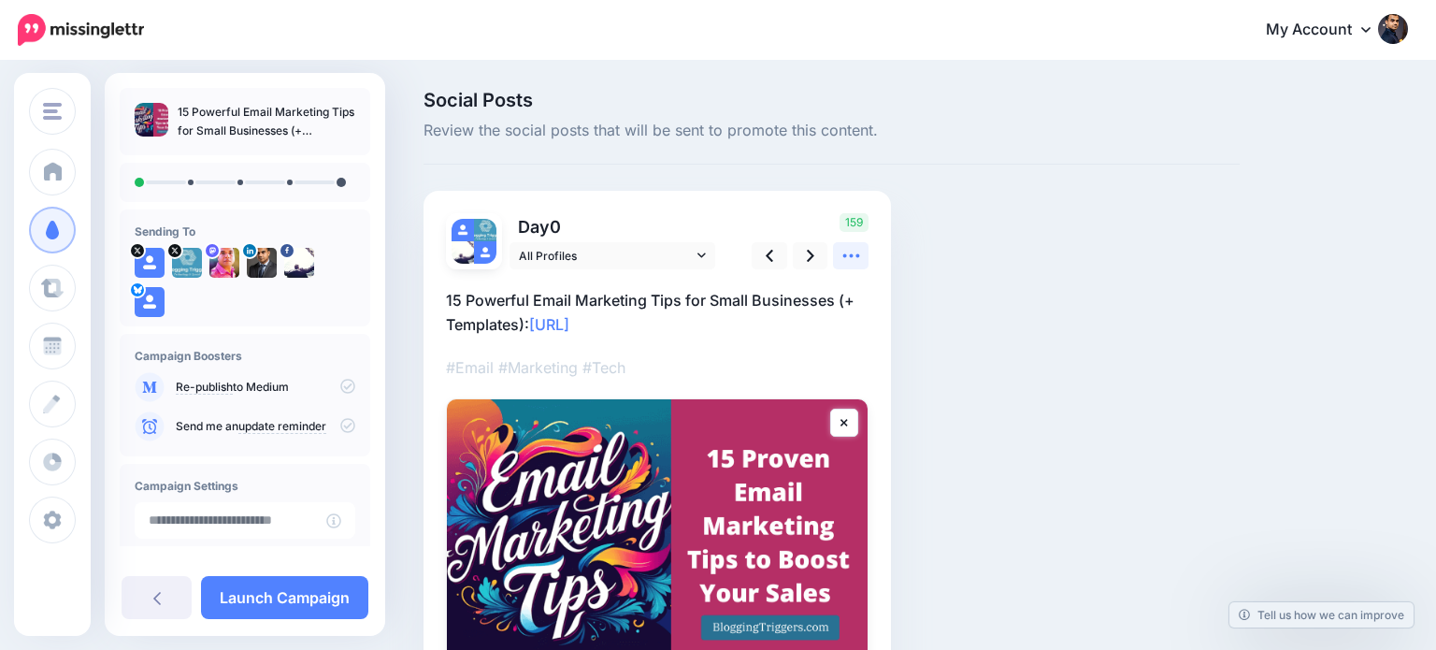
click at [847, 252] on icon at bounding box center [851, 256] width 20 height 20
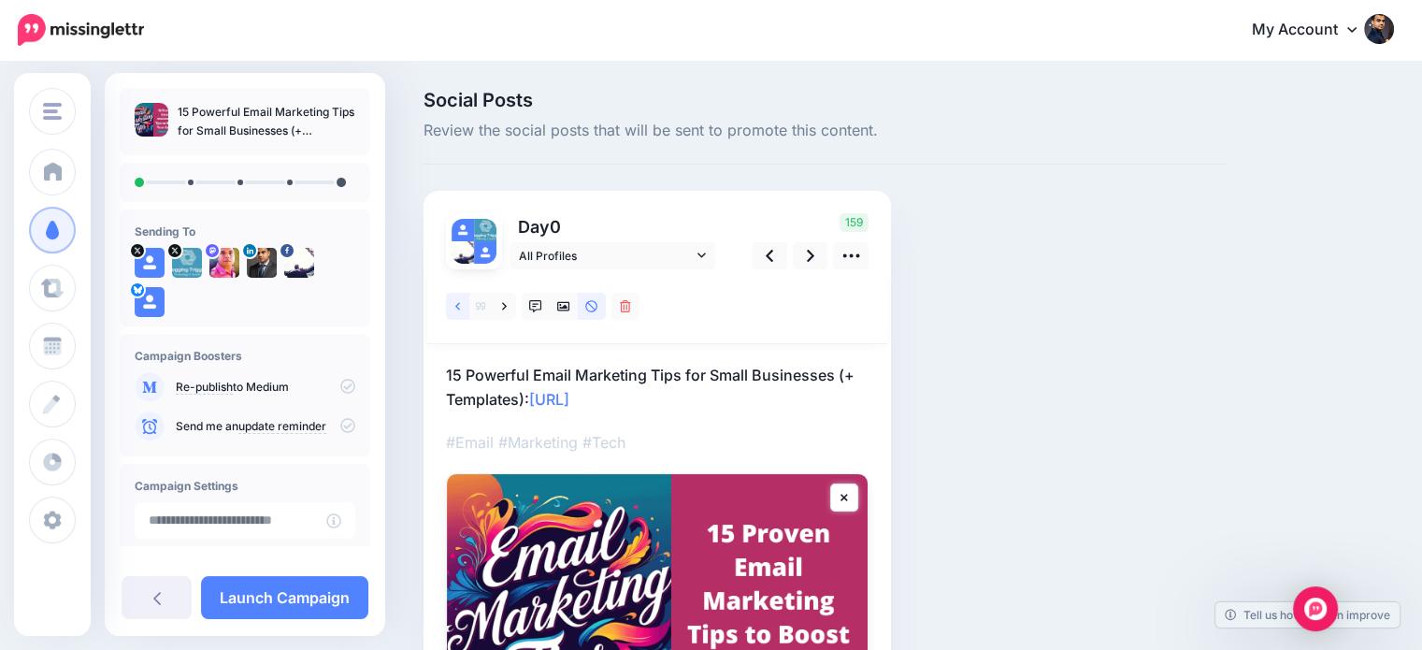
click at [457, 306] on icon at bounding box center [457, 306] width 5 height 13
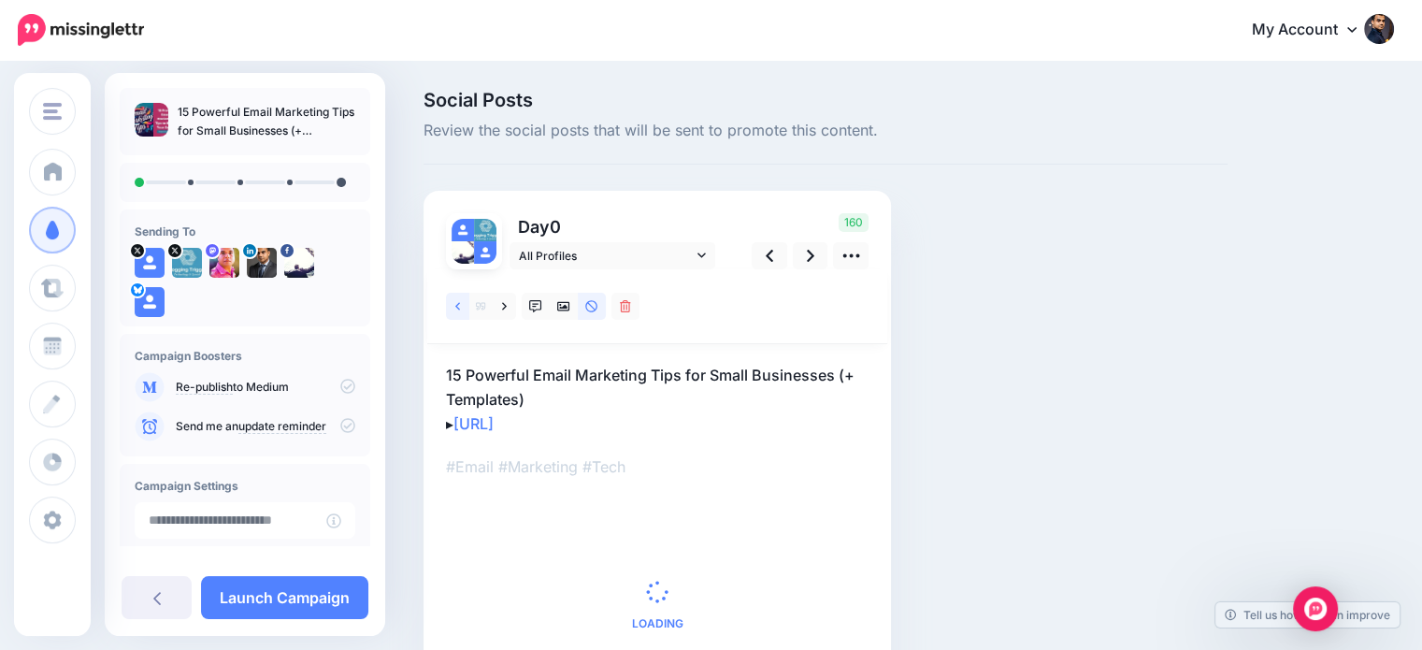
click at [456, 306] on icon at bounding box center [457, 305] width 5 height 7
click at [450, 306] on link at bounding box center [457, 306] width 23 height 27
click at [534, 306] on icon at bounding box center [535, 306] width 13 height 13
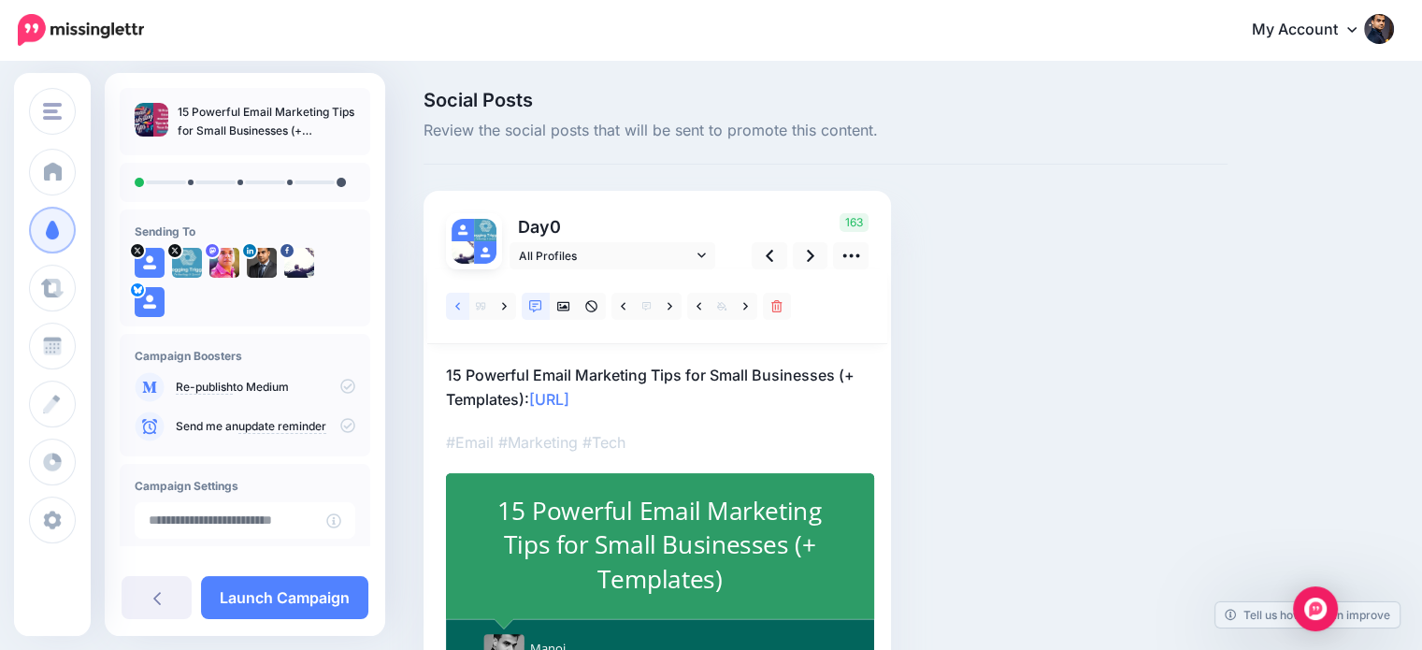
click at [456, 304] on icon at bounding box center [457, 306] width 5 height 13
click at [456, 305] on icon at bounding box center [457, 305] width 5 height 7
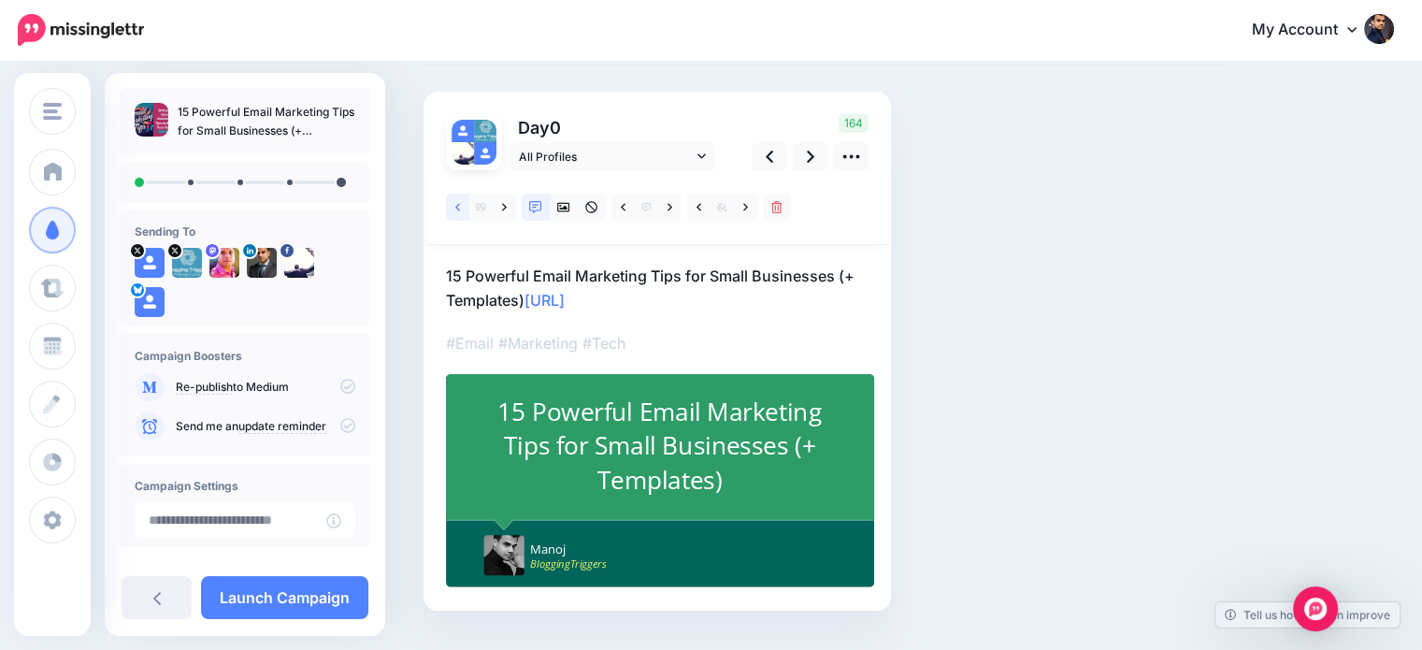
scroll to position [111, 0]
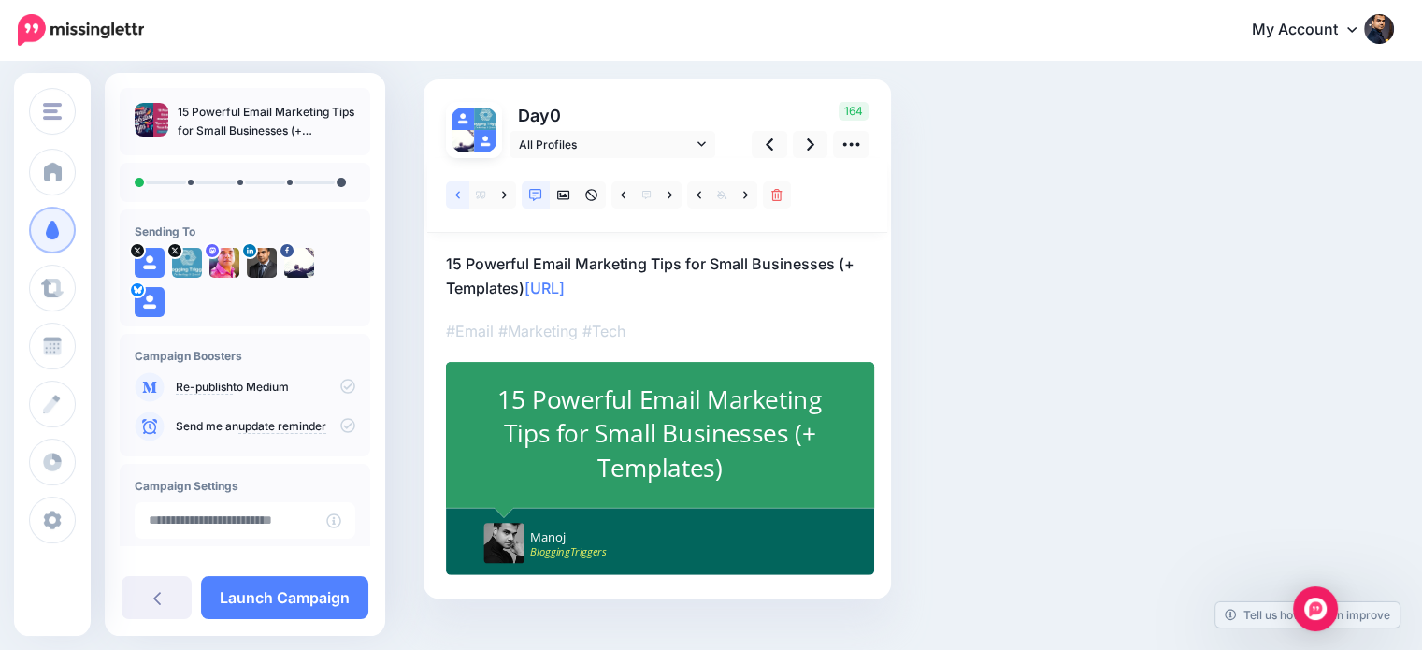
click at [458, 193] on icon at bounding box center [457, 194] width 5 height 7
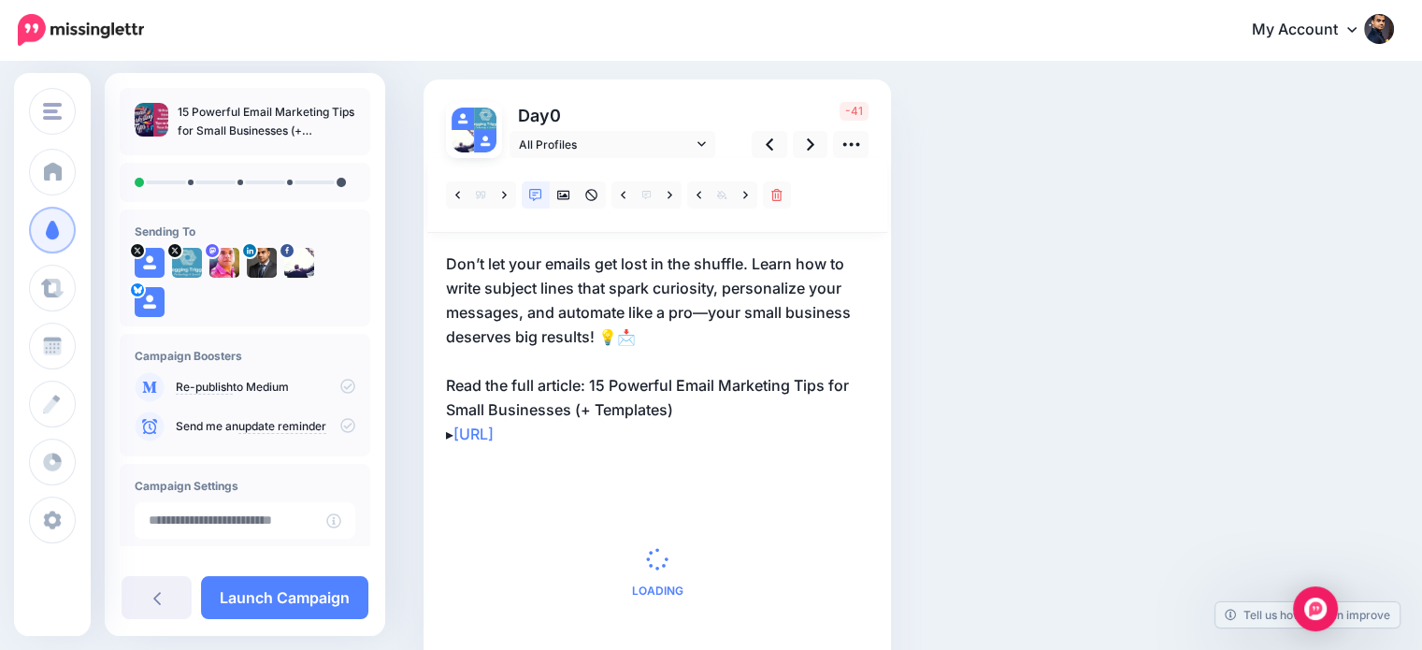
click at [673, 371] on p "Don’t let your emails get lost in the shuffle. Learn how to write subject lines…" at bounding box center [657, 348] width 422 height 194
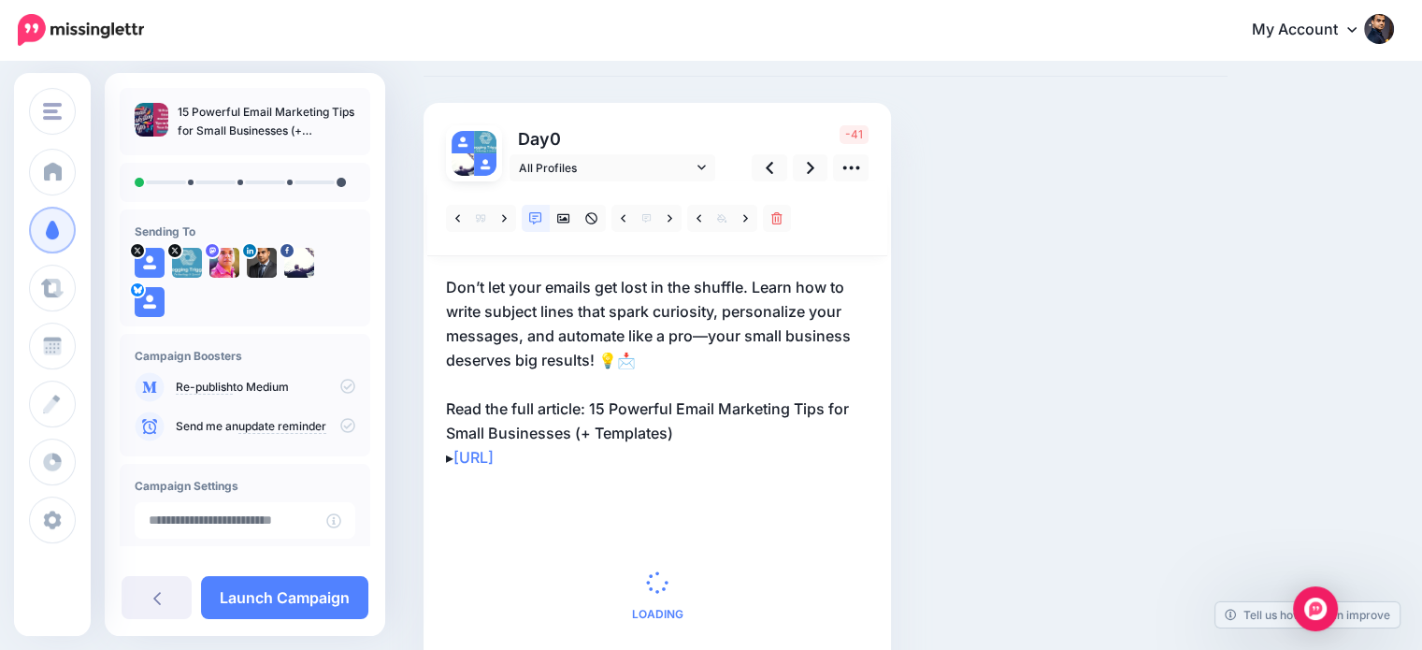
scroll to position [0, 0]
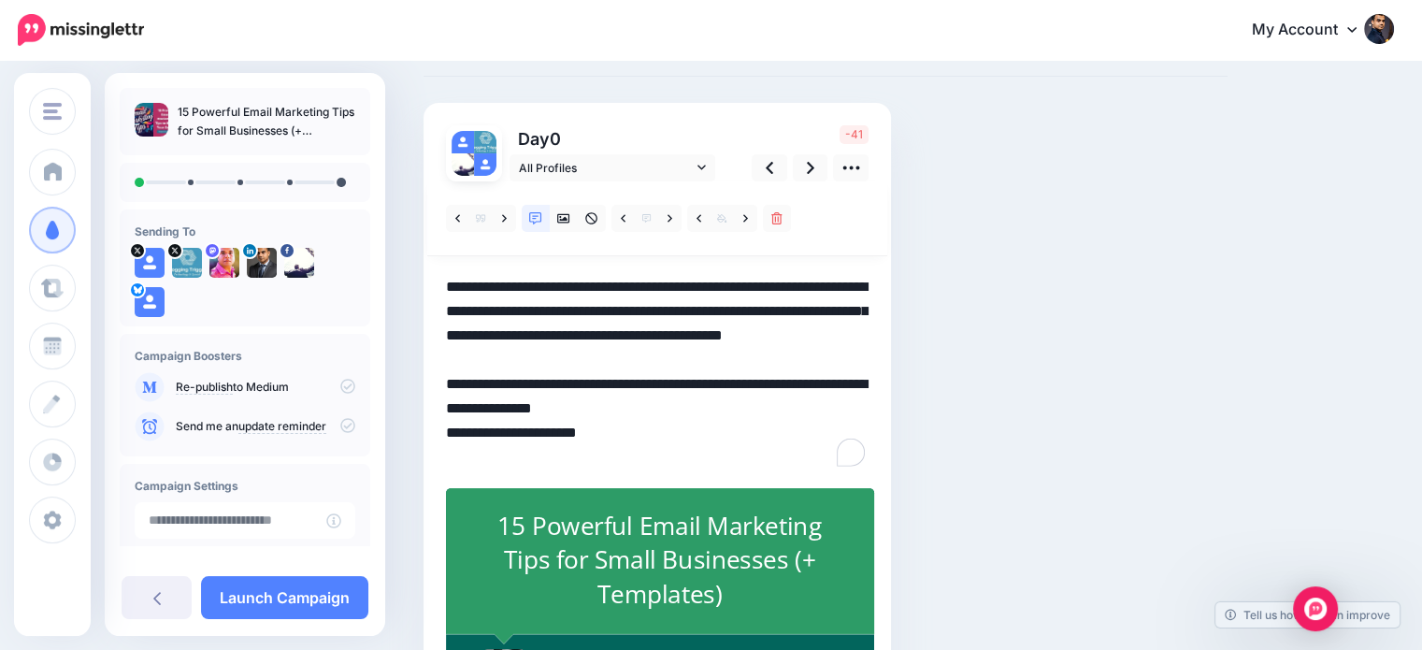
drag, startPoint x: 594, startPoint y: 402, endPoint x: 706, endPoint y: 432, distance: 115.2
click at [706, 432] on textarea "**********" at bounding box center [657, 372] width 422 height 194
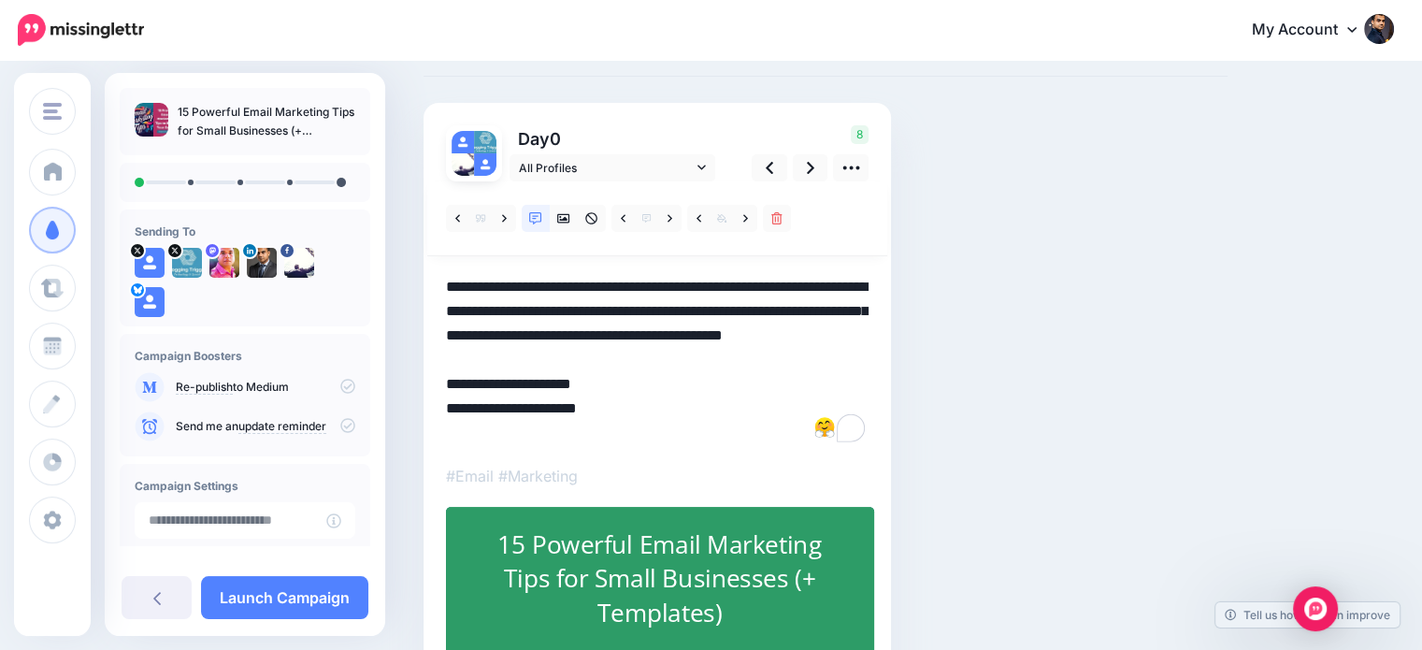
drag, startPoint x: 460, startPoint y: 427, endPoint x: 430, endPoint y: 429, distance: 30.0
click at [430, 429] on div "Day 0 All Profiles" at bounding box center [656, 423] width 467 height 640
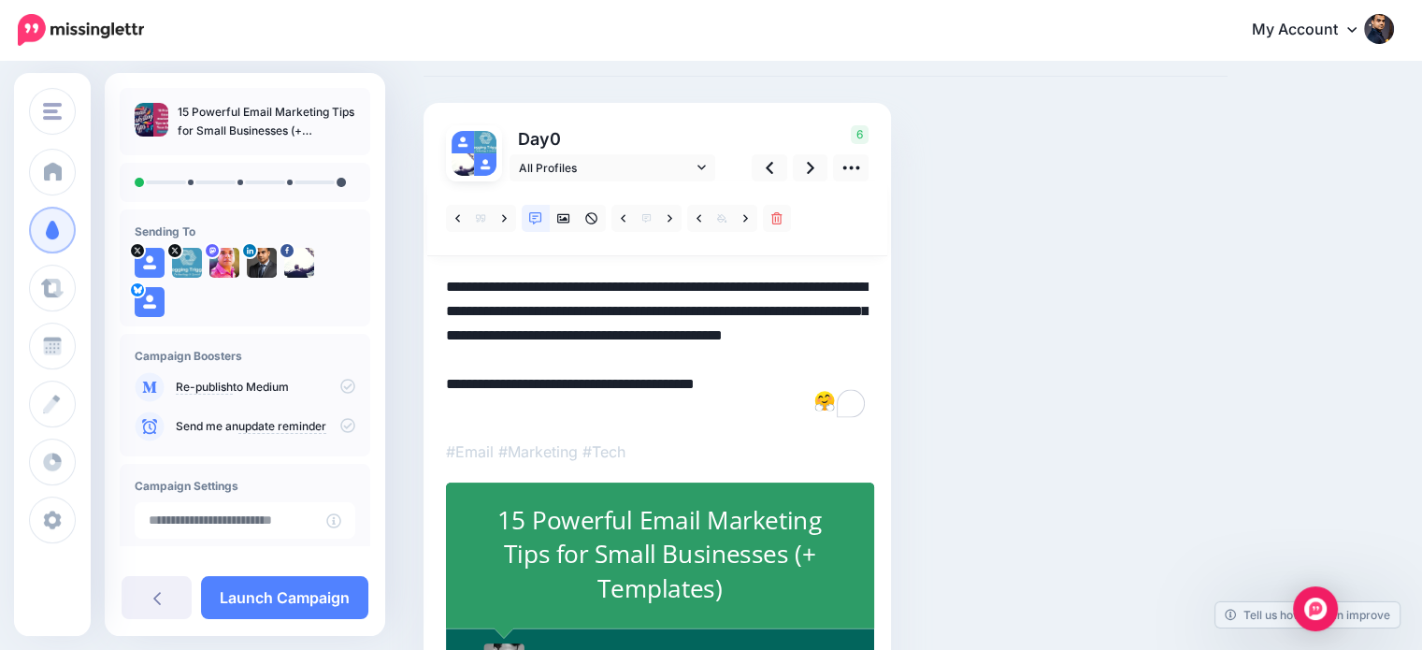
drag, startPoint x: 489, startPoint y: 407, endPoint x: 579, endPoint y: 407, distance: 90.7
click at [579, 407] on textarea "**********" at bounding box center [657, 348] width 422 height 146
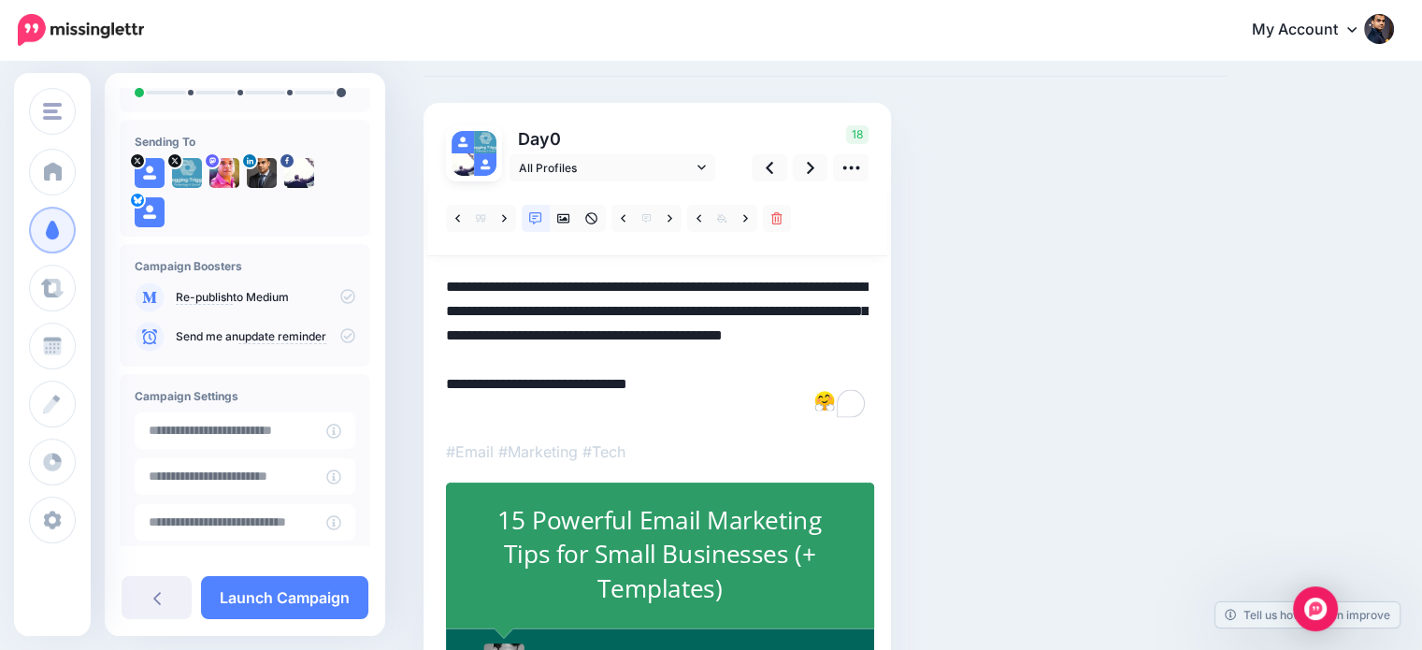
scroll to position [188, 0]
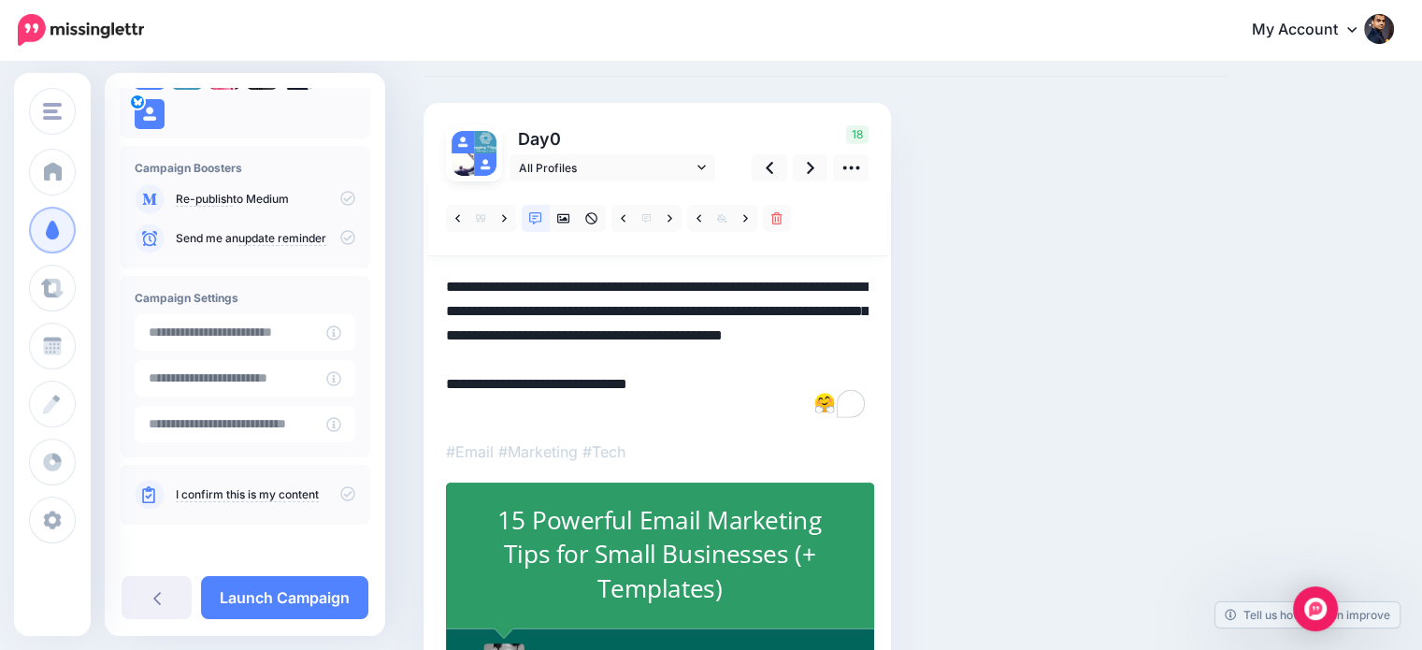
click at [340, 486] on icon at bounding box center [347, 493] width 15 height 15
click at [802, 165] on link at bounding box center [811, 167] width 36 height 27
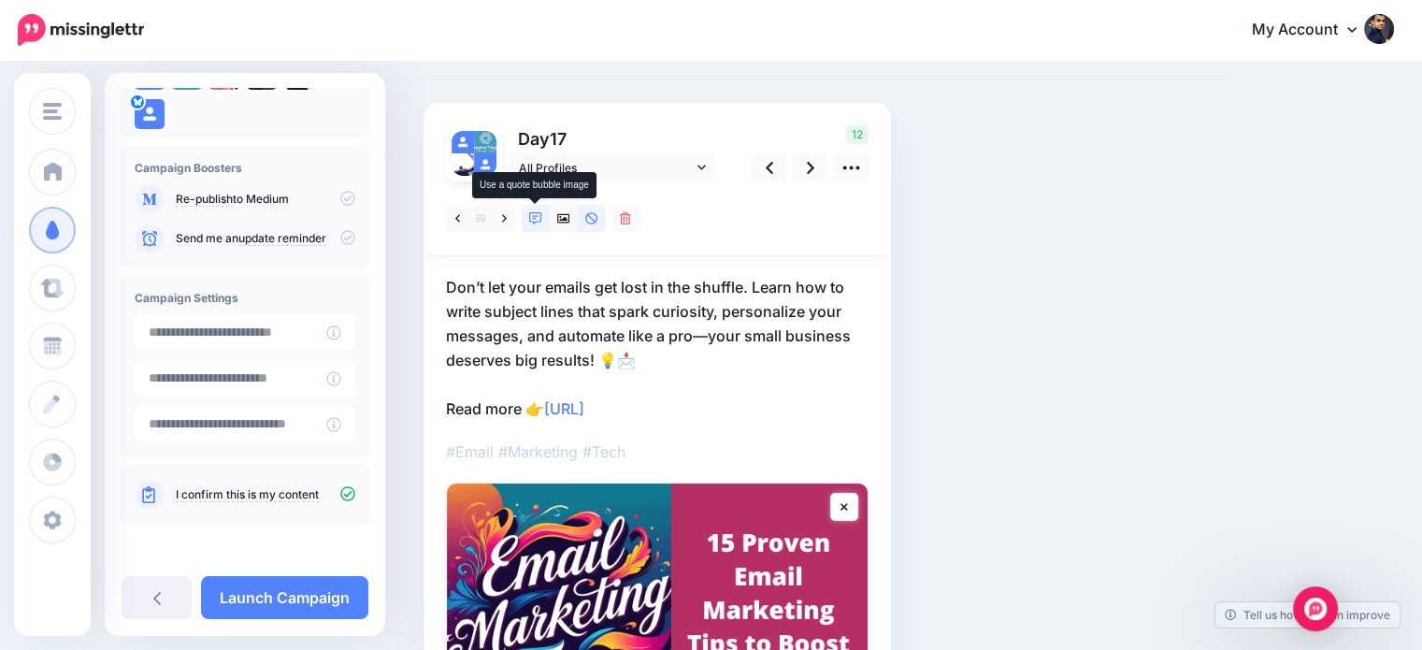
click at [535, 217] on icon at bounding box center [535, 218] width 13 height 13
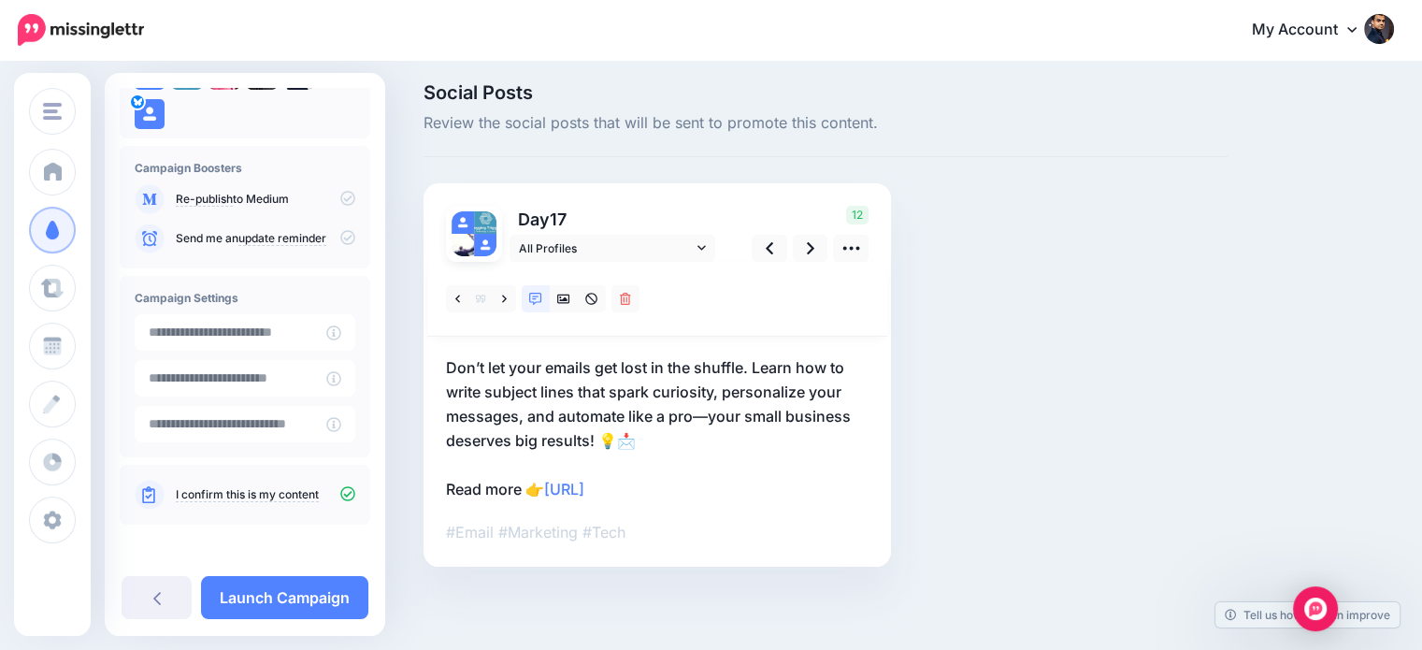
scroll to position [88, 0]
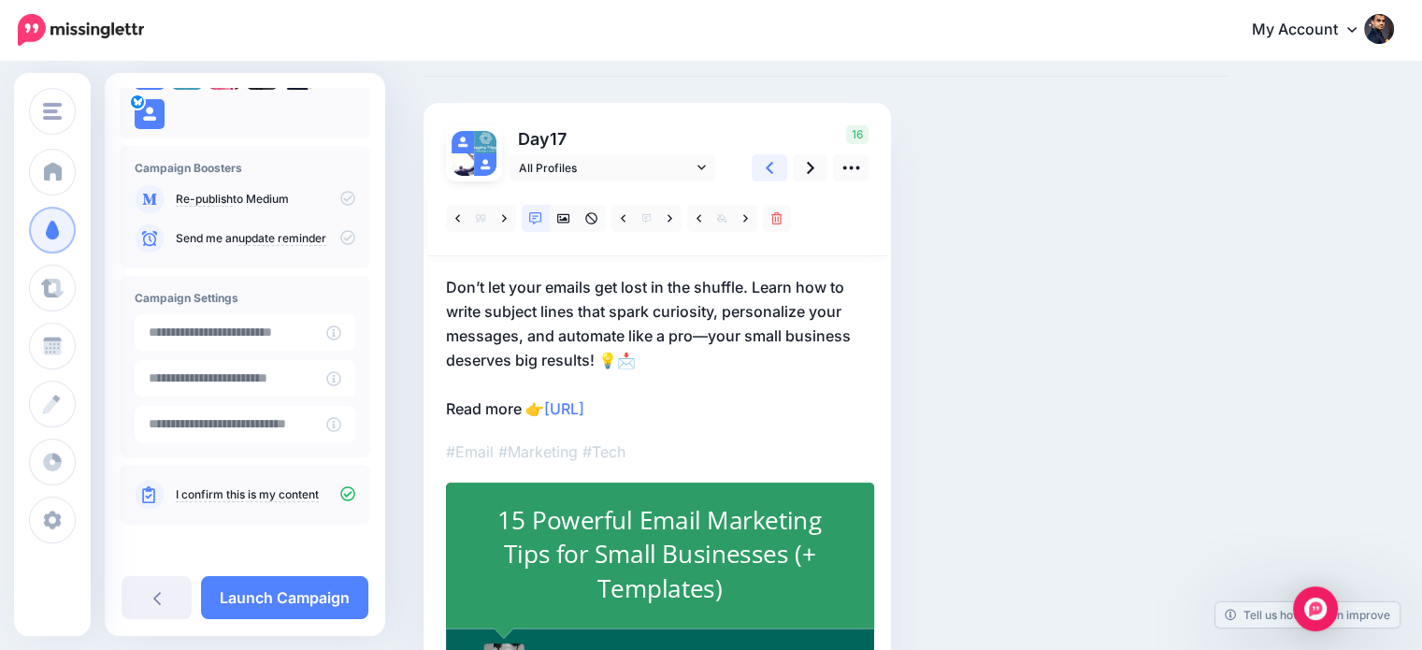
click at [765, 164] on icon at bounding box center [768, 168] width 7 height 20
click at [452, 211] on link at bounding box center [457, 218] width 23 height 27
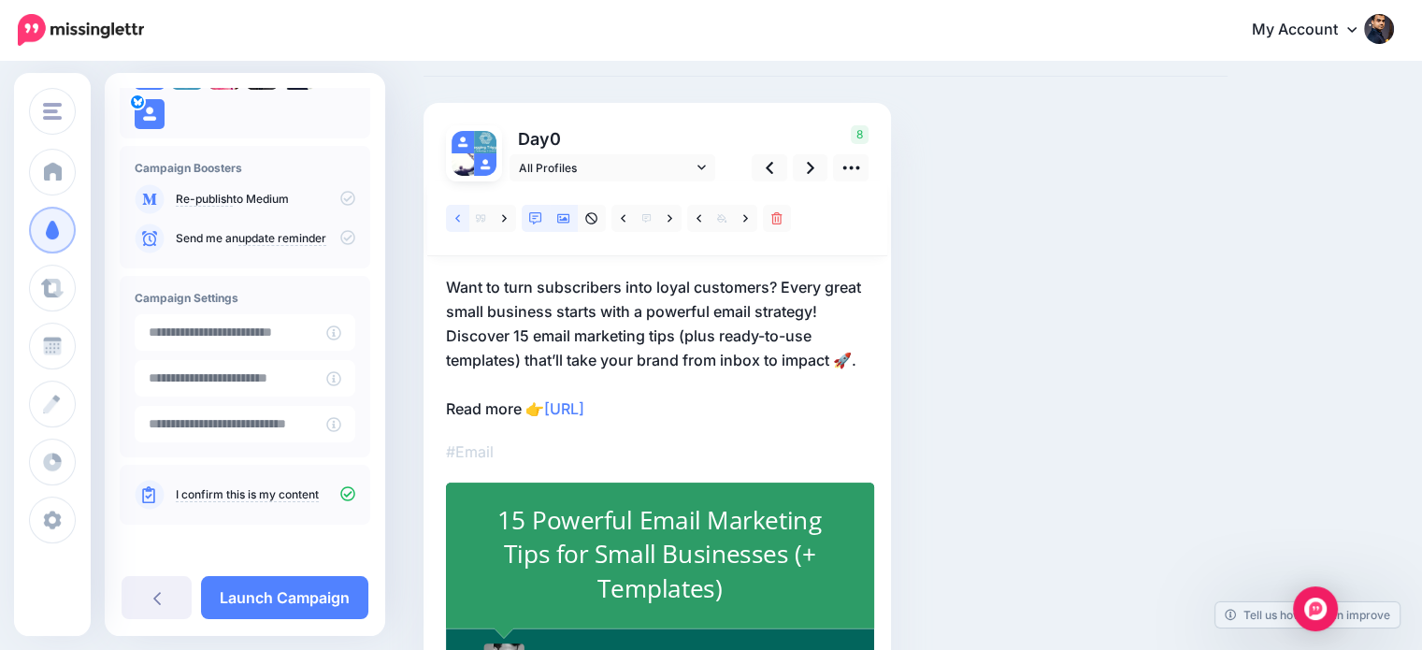
drag, startPoint x: 452, startPoint y: 214, endPoint x: 564, endPoint y: 213, distance: 111.2
click at [452, 214] on link at bounding box center [457, 218] width 23 height 27
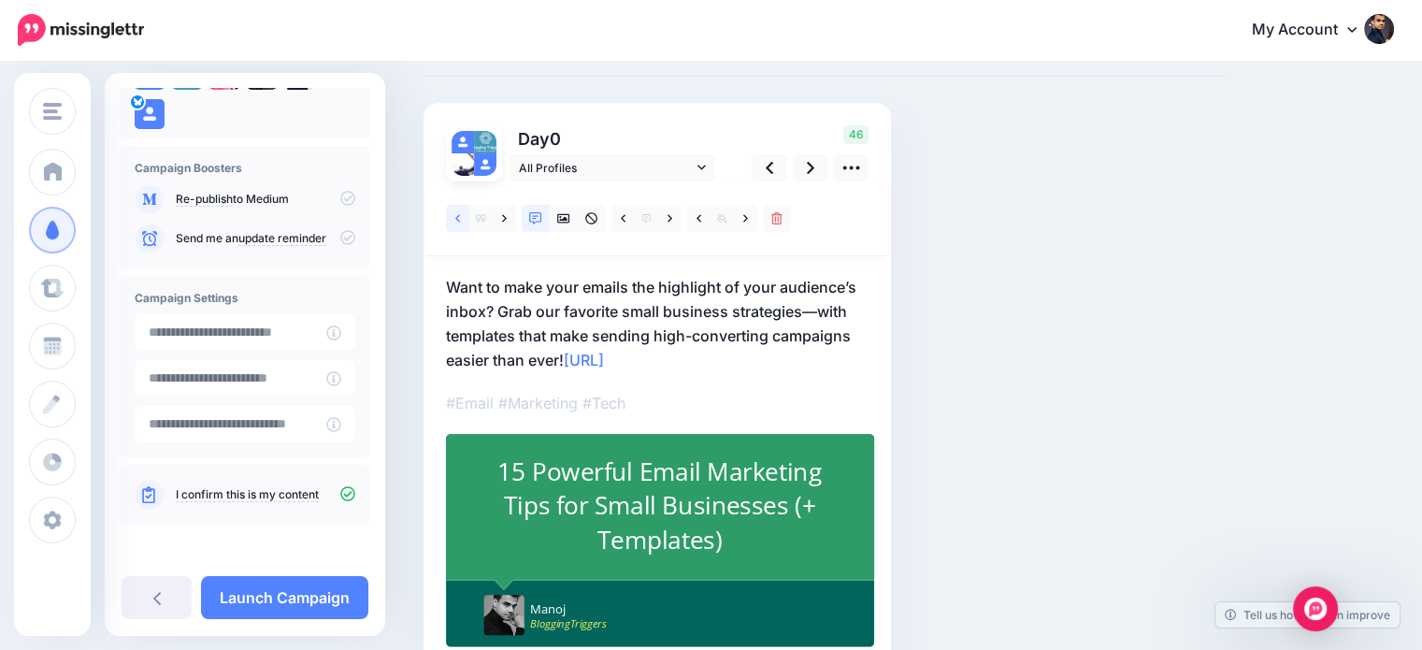
click at [453, 221] on link at bounding box center [457, 218] width 23 height 27
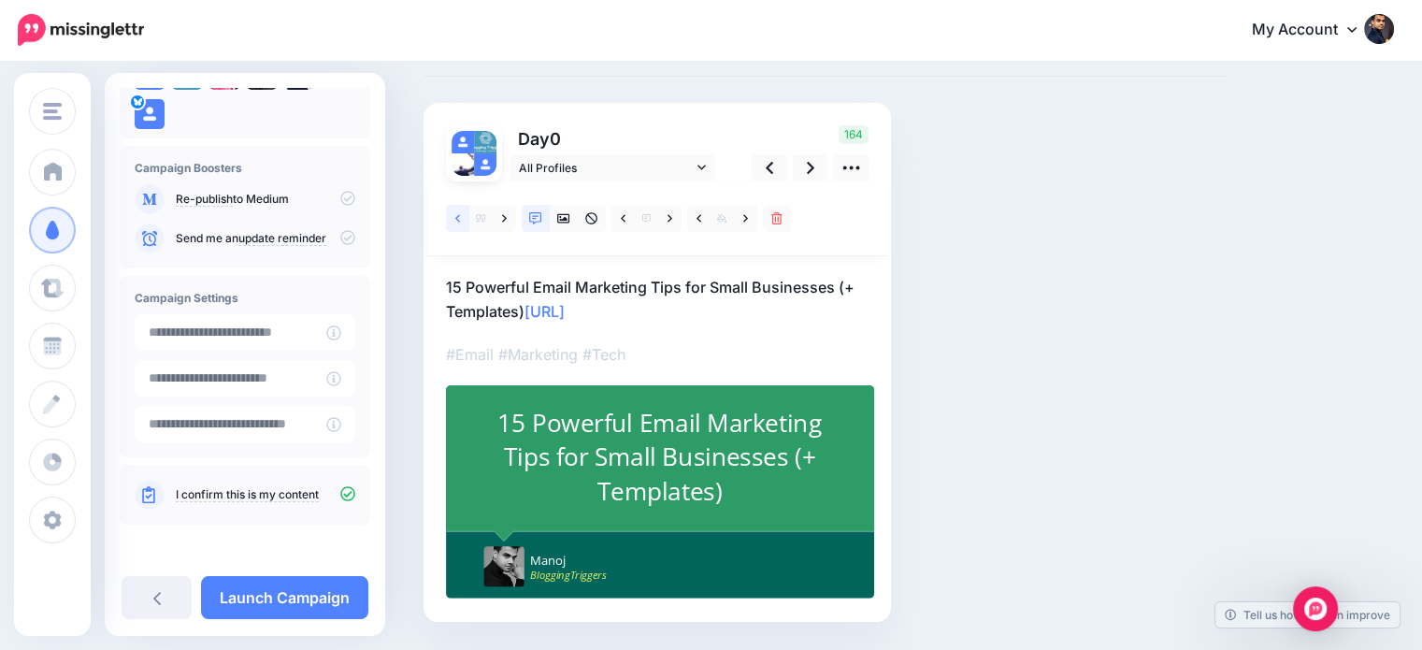
click at [456, 212] on icon at bounding box center [457, 218] width 5 height 13
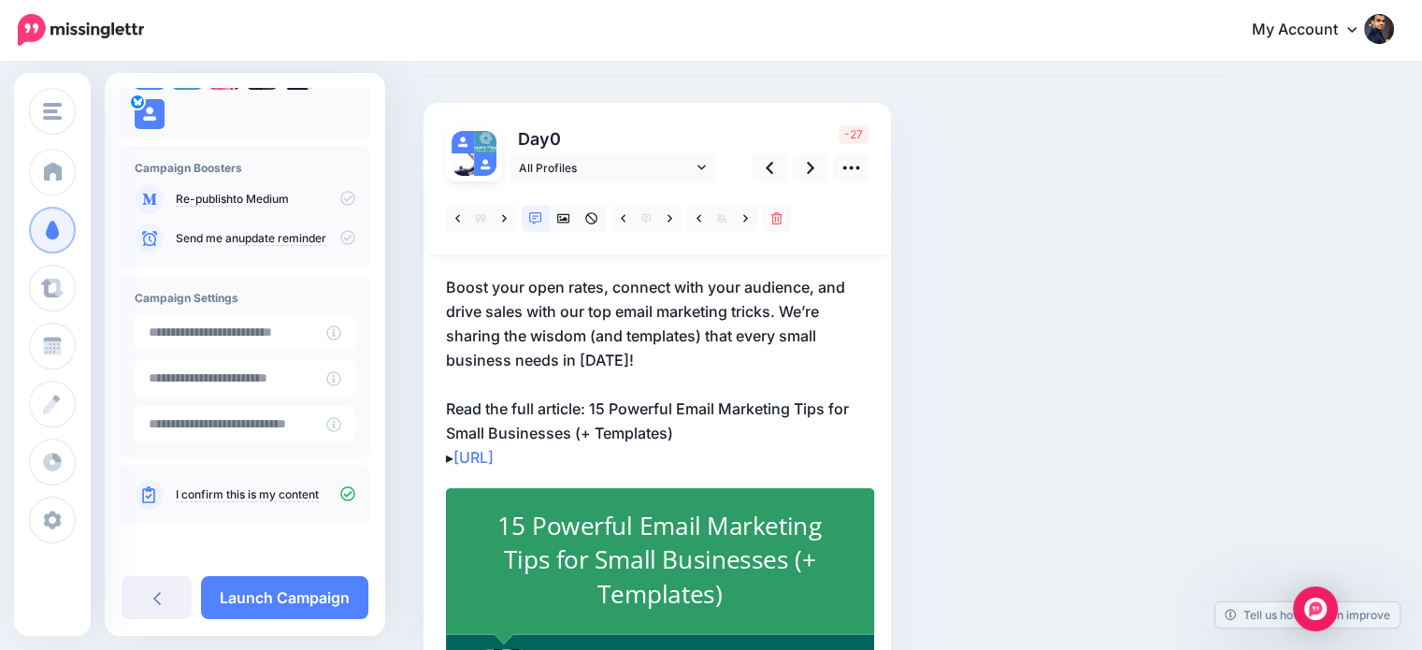
click at [592, 392] on p "Boost your open rates, connect with your audience, and drive sales with our top…" at bounding box center [657, 372] width 422 height 194
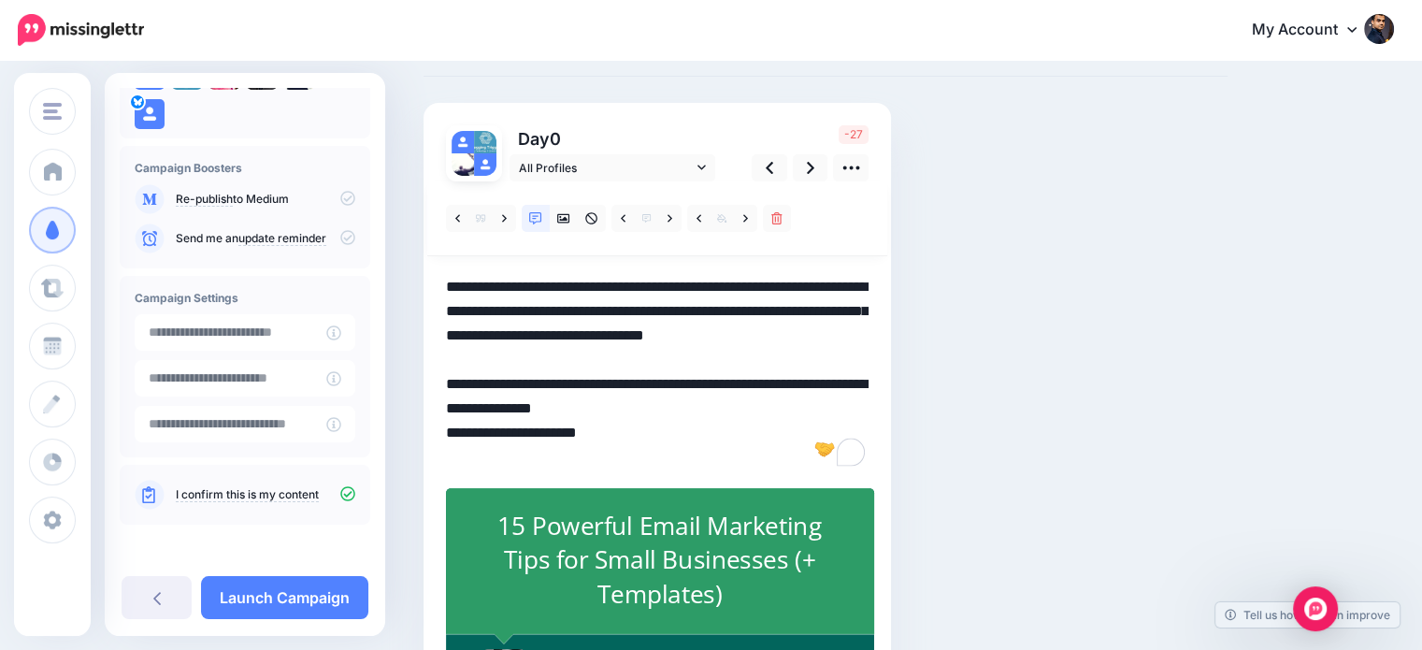
drag, startPoint x: 622, startPoint y: 414, endPoint x: 688, endPoint y: 438, distance: 70.7
click at [688, 438] on textarea "**********" at bounding box center [657, 372] width 422 height 194
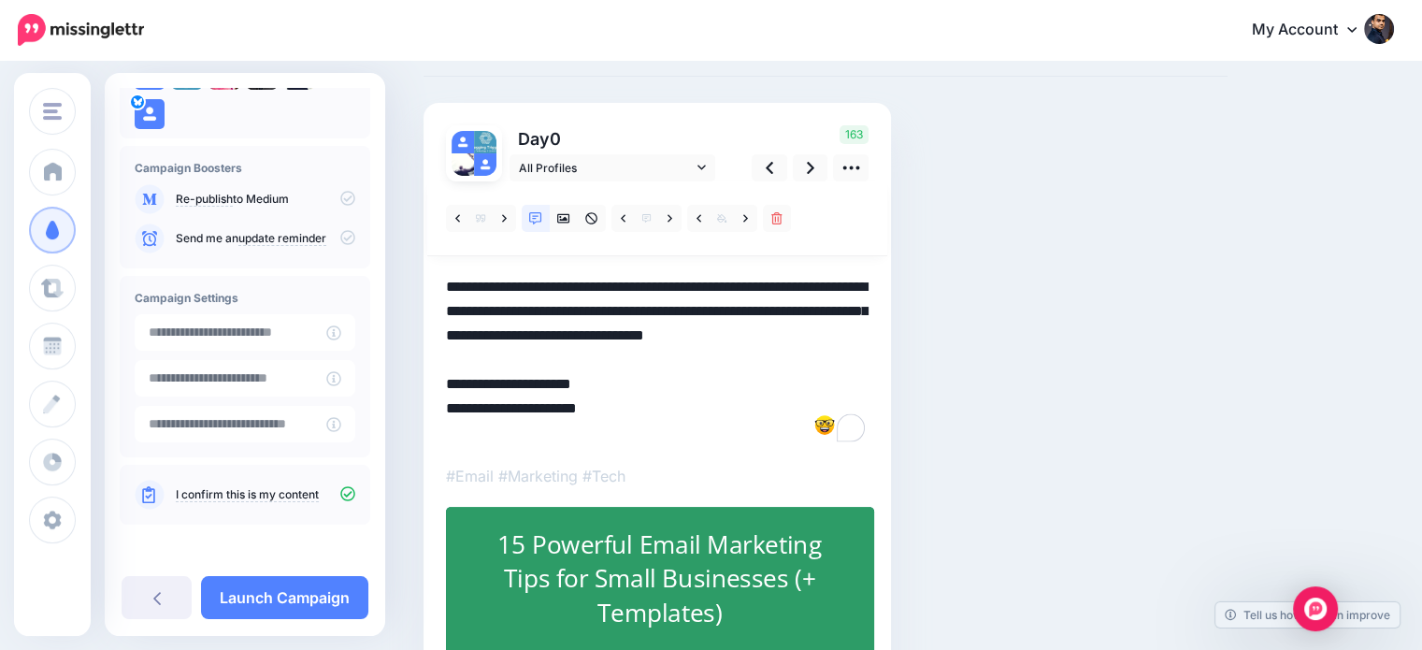
click at [464, 427] on textarea "**********" at bounding box center [657, 360] width 422 height 170
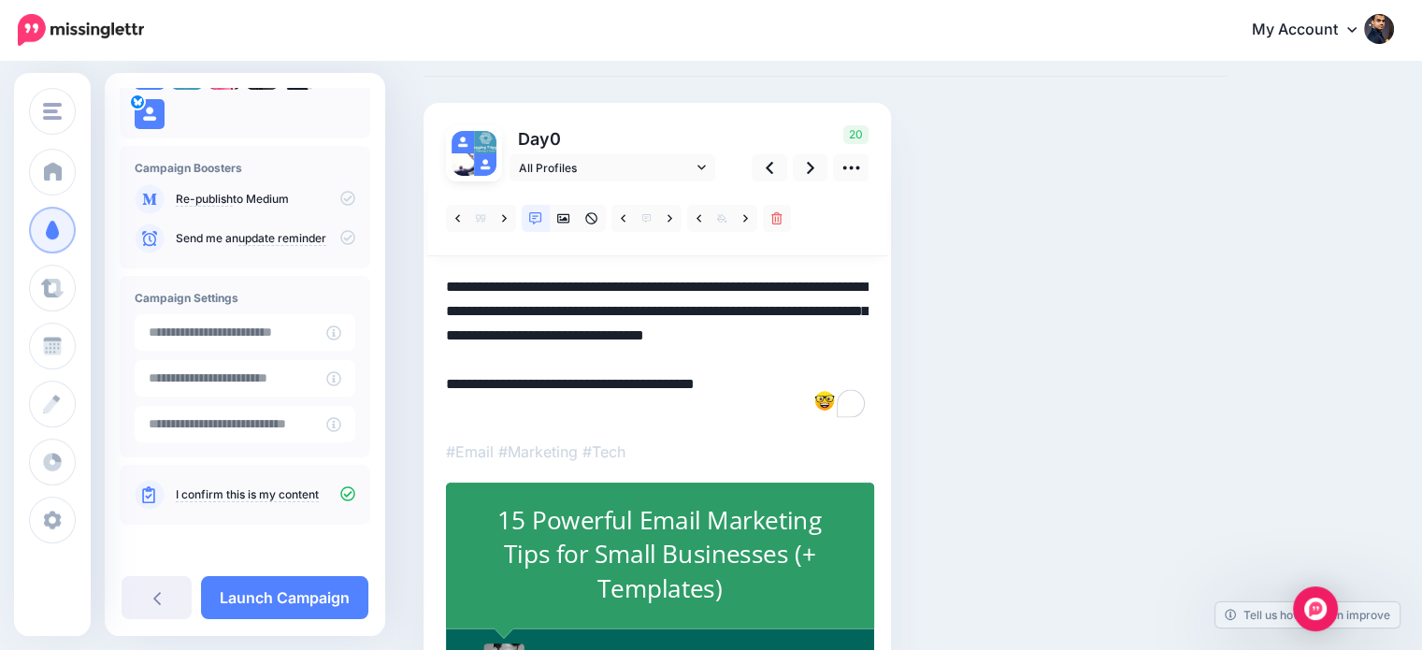
click at [607, 355] on textarea "**********" at bounding box center [657, 348] width 422 height 146
click at [811, 168] on icon at bounding box center [810, 168] width 7 height 12
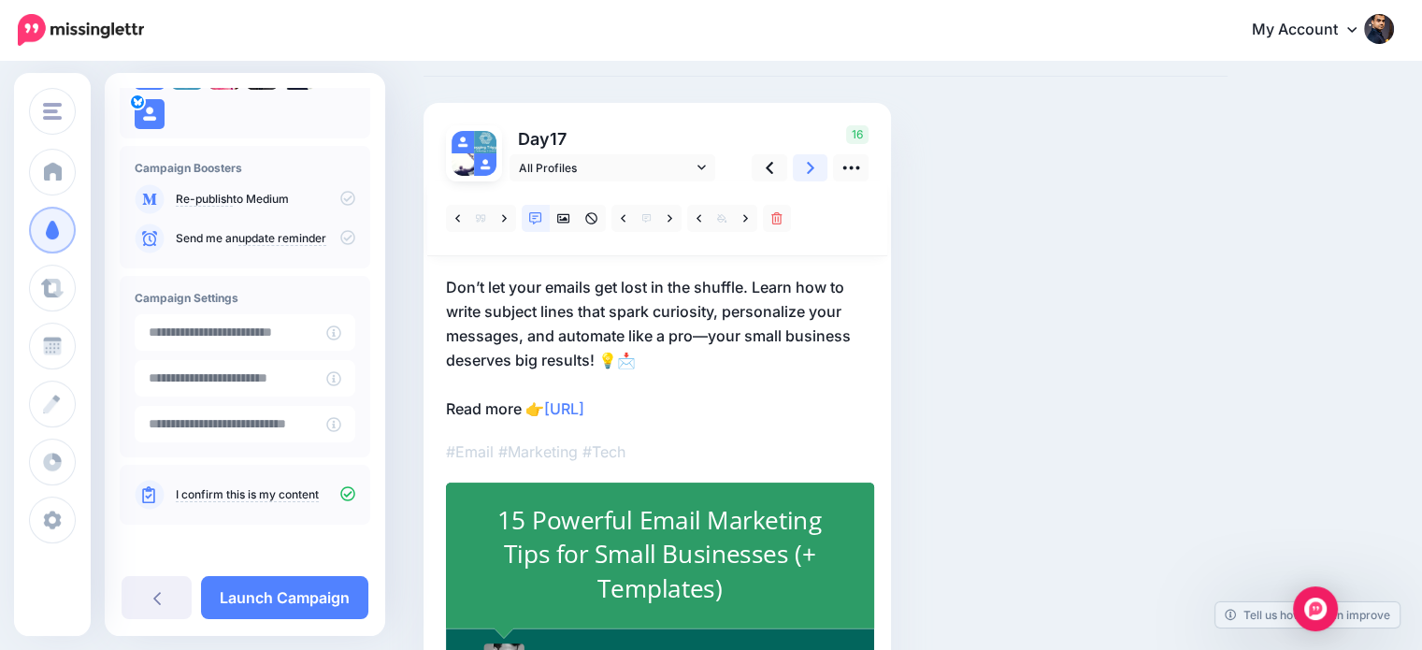
click at [808, 164] on icon at bounding box center [810, 168] width 7 height 12
click at [815, 161] on link at bounding box center [811, 167] width 36 height 27
click at [808, 160] on icon at bounding box center [810, 168] width 7 height 20
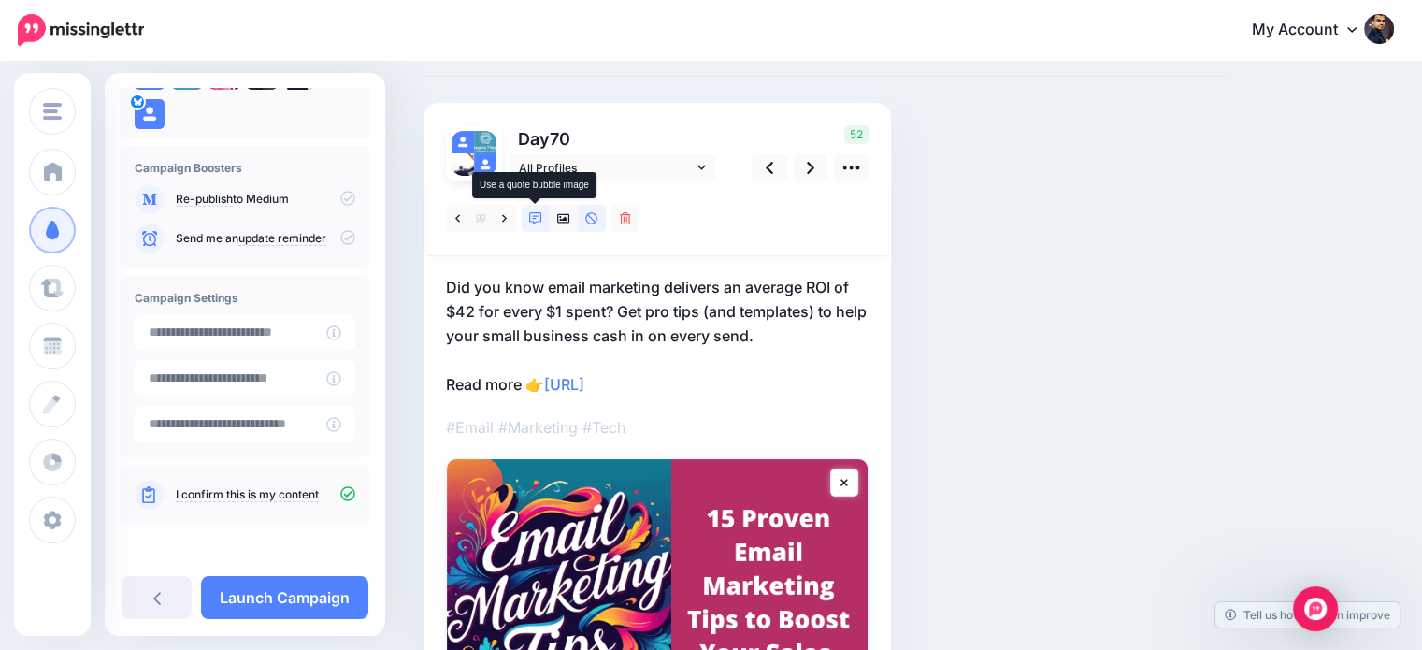
click at [531, 224] on link at bounding box center [536, 218] width 28 height 27
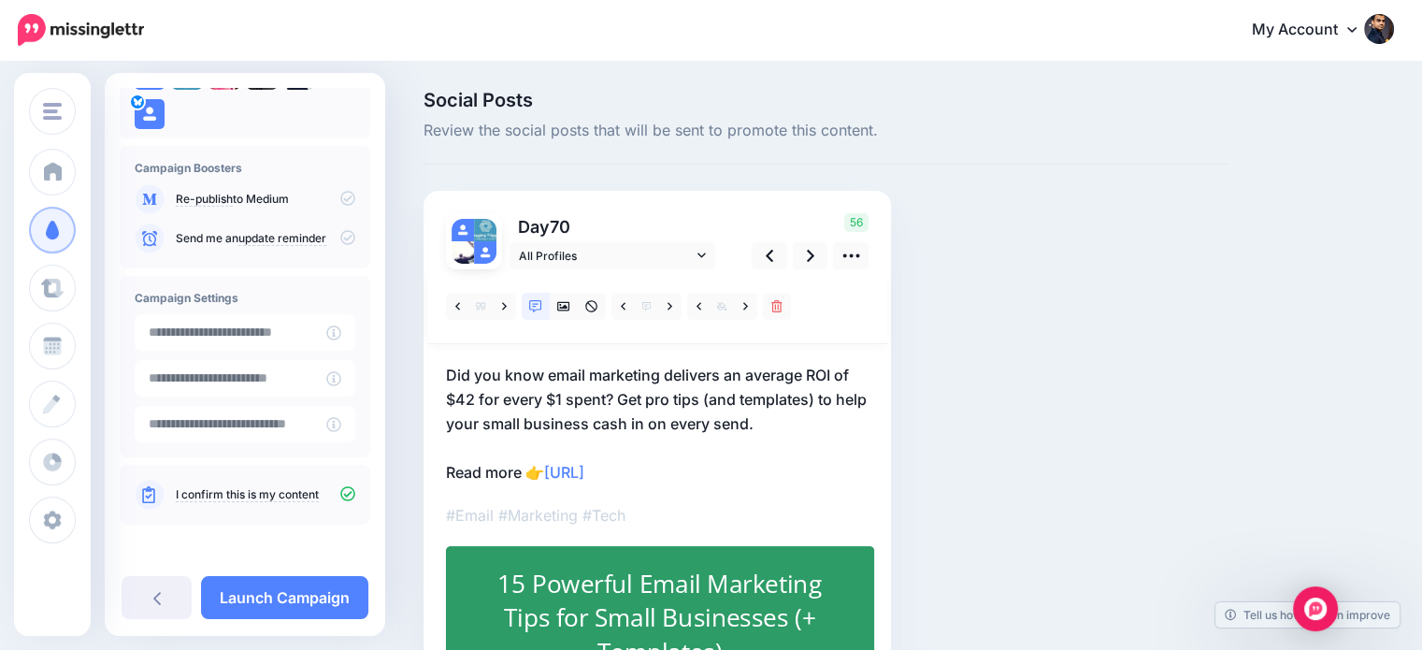
click at [542, 469] on p "Did you know email marketing delivers an average ROI of $42 for every $1 spent?…" at bounding box center [657, 423] width 422 height 121
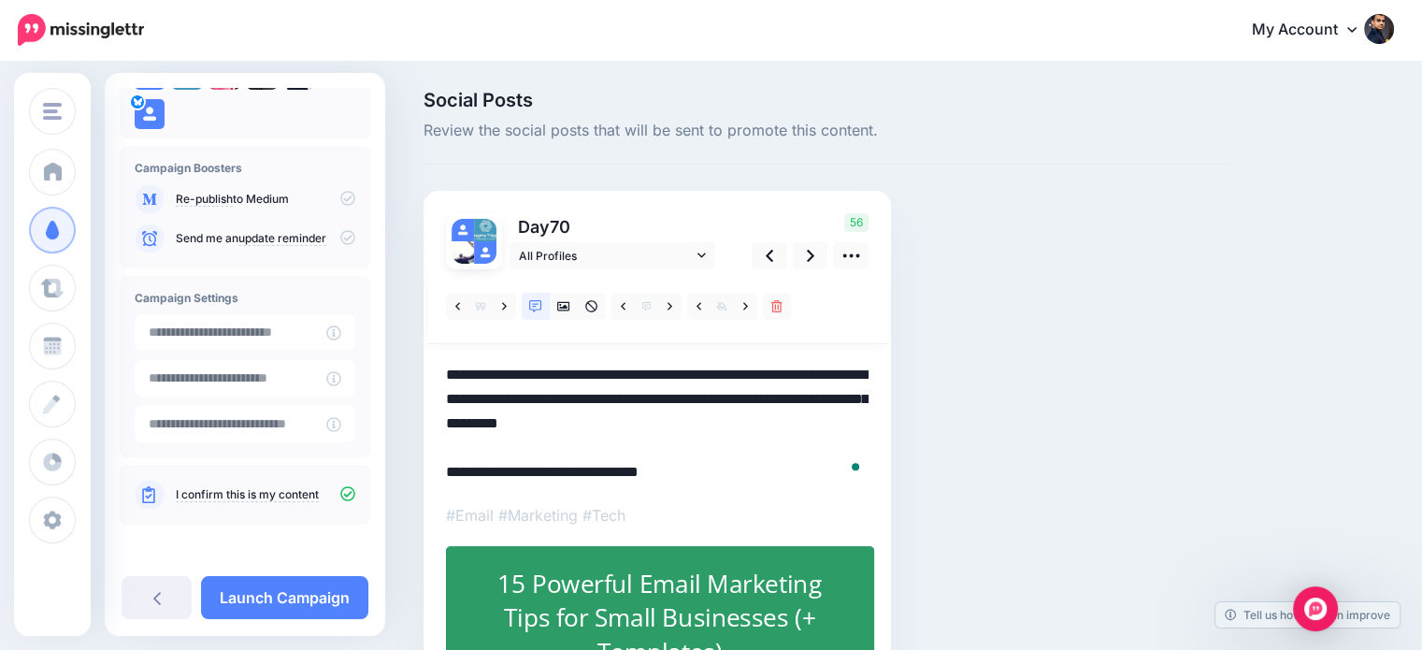
click at [547, 470] on textarea "**********" at bounding box center [657, 423] width 422 height 121
paste textarea "**********"
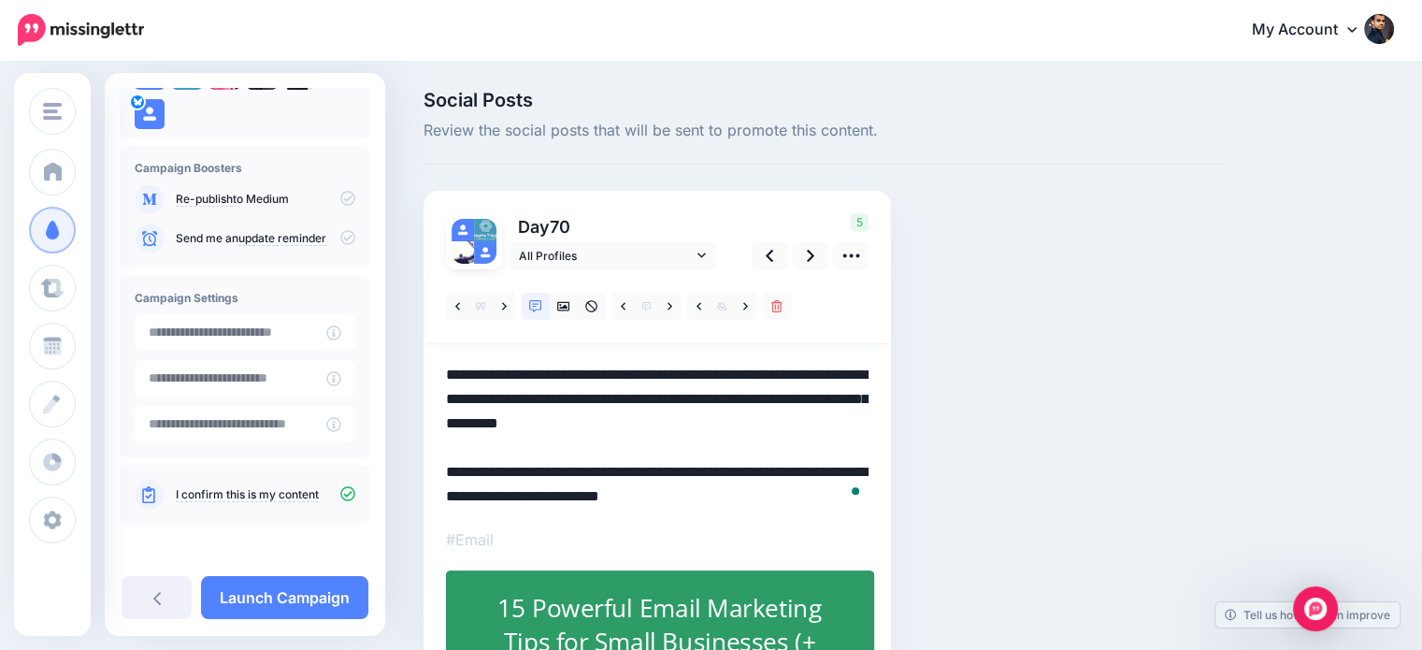
drag, startPoint x: 785, startPoint y: 463, endPoint x: 633, endPoint y: 485, distance: 154.0
click at [633, 485] on textarea "**********" at bounding box center [657, 436] width 422 height 146
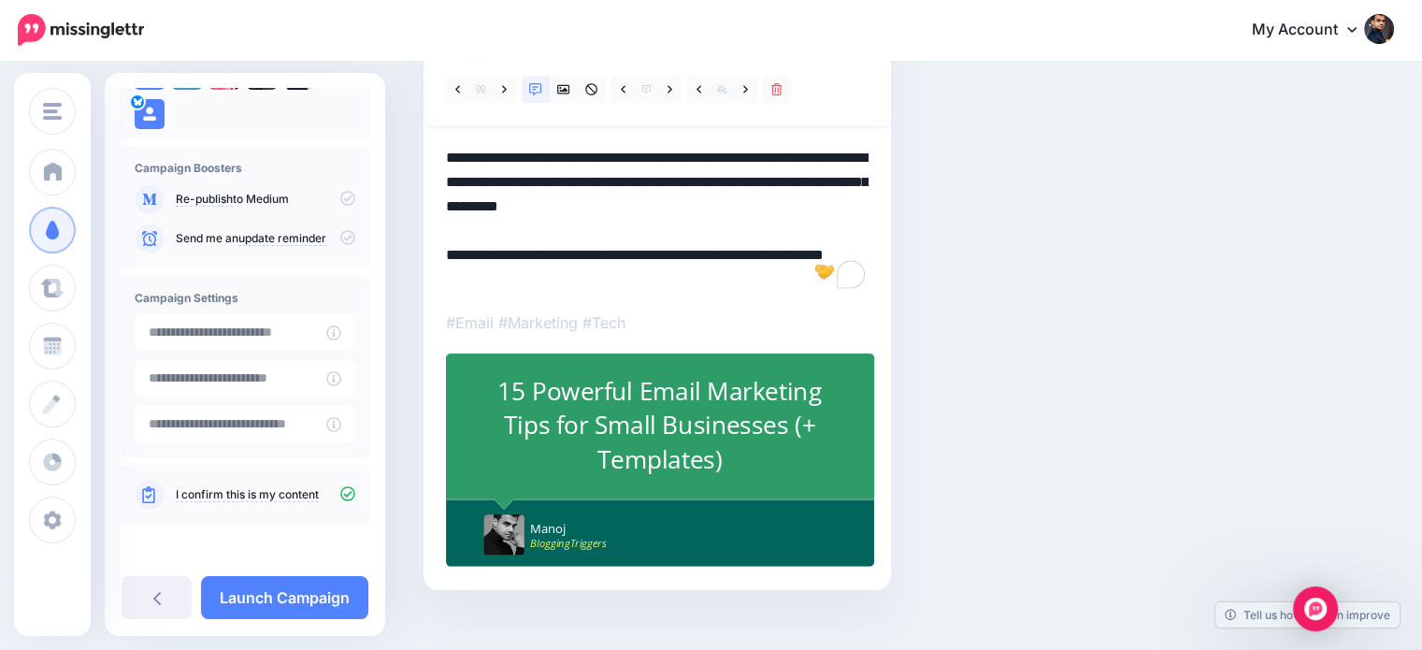
scroll to position [232, 0]
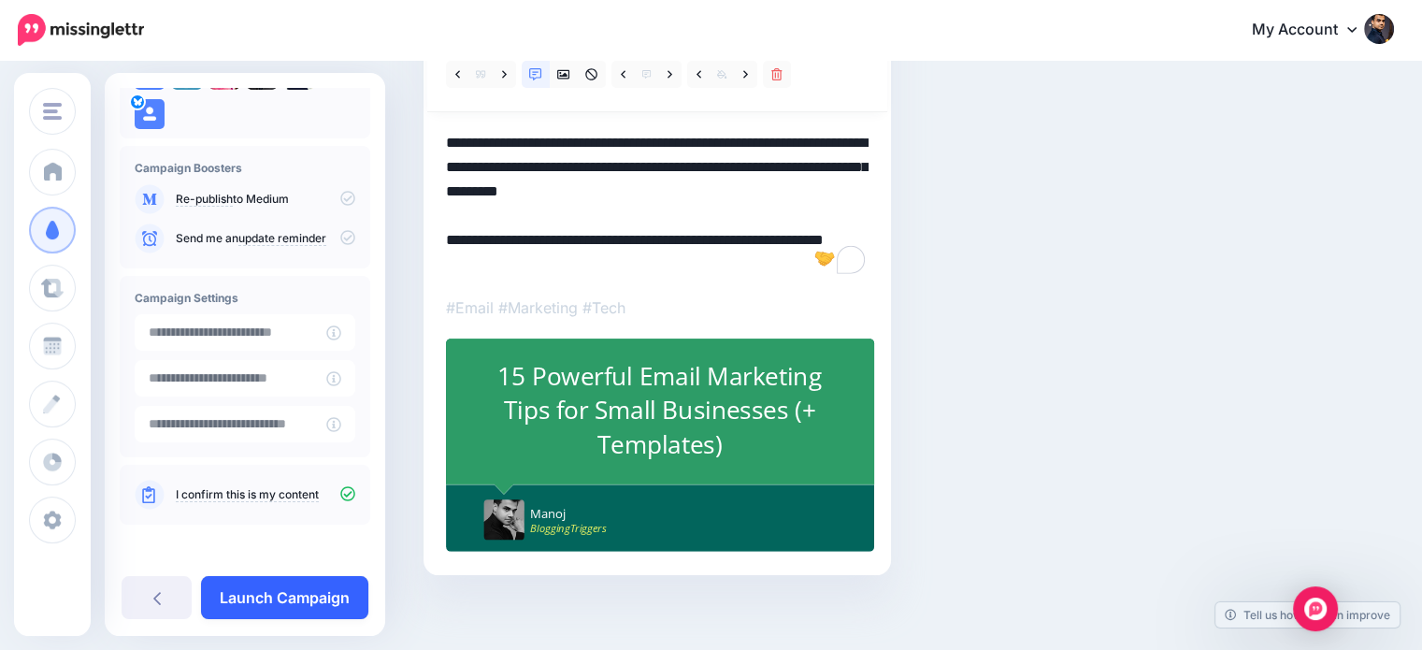
type textarea "**********"
click at [338, 587] on link "Launch Campaign" at bounding box center [284, 597] width 167 height 43
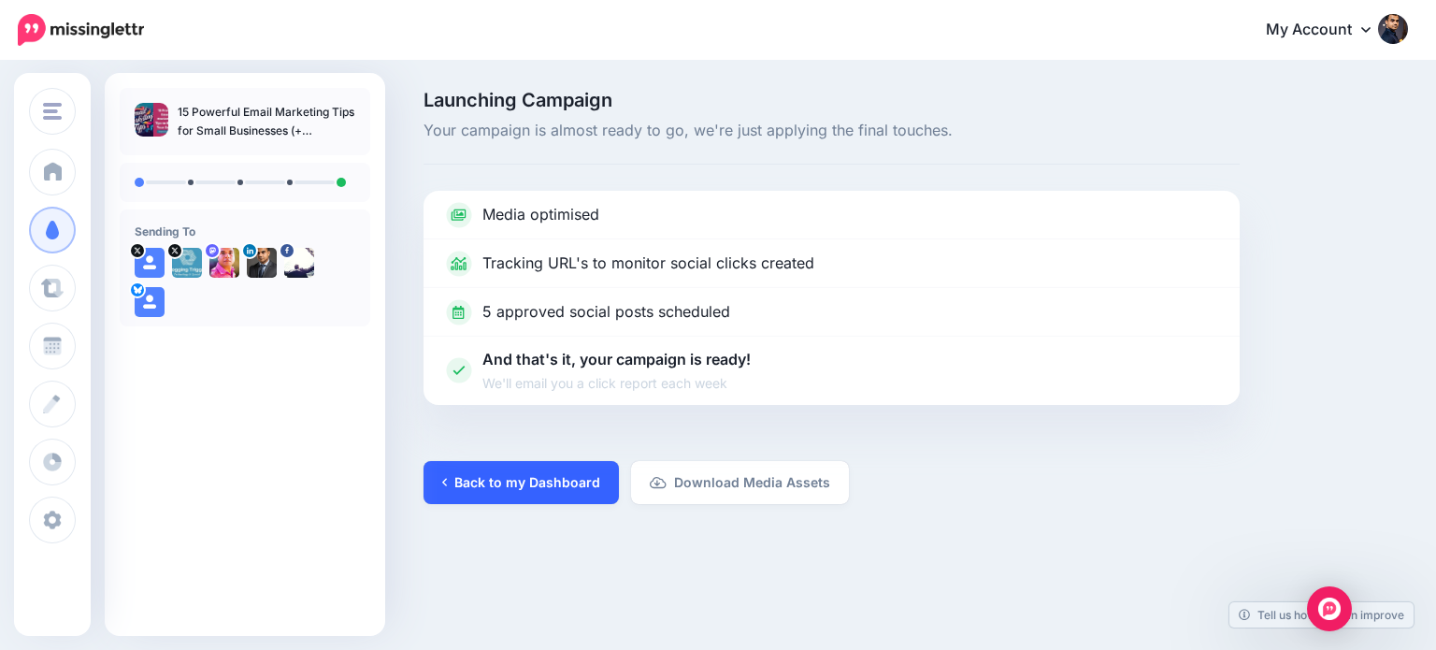
click at [580, 474] on link "Back to my Dashboard" at bounding box center [520, 482] width 195 height 43
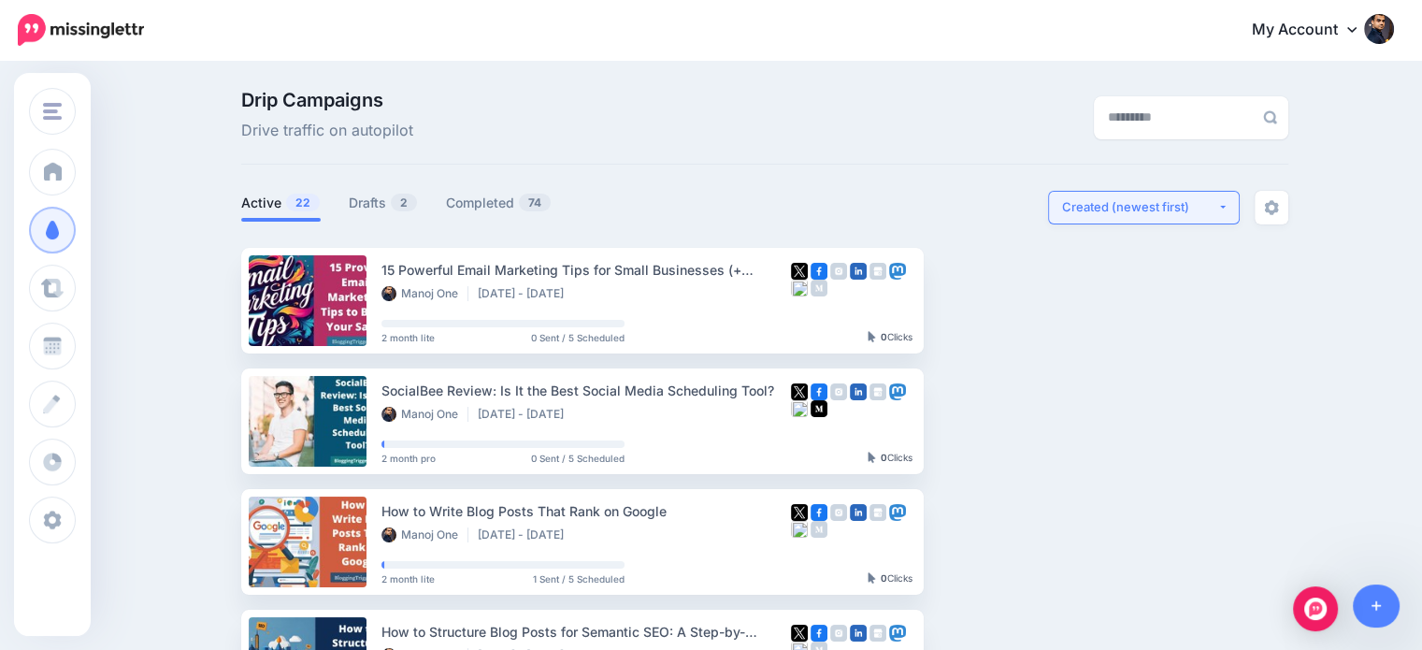
click at [1208, 203] on div "Created (newest first)" at bounding box center [1139, 207] width 155 height 18
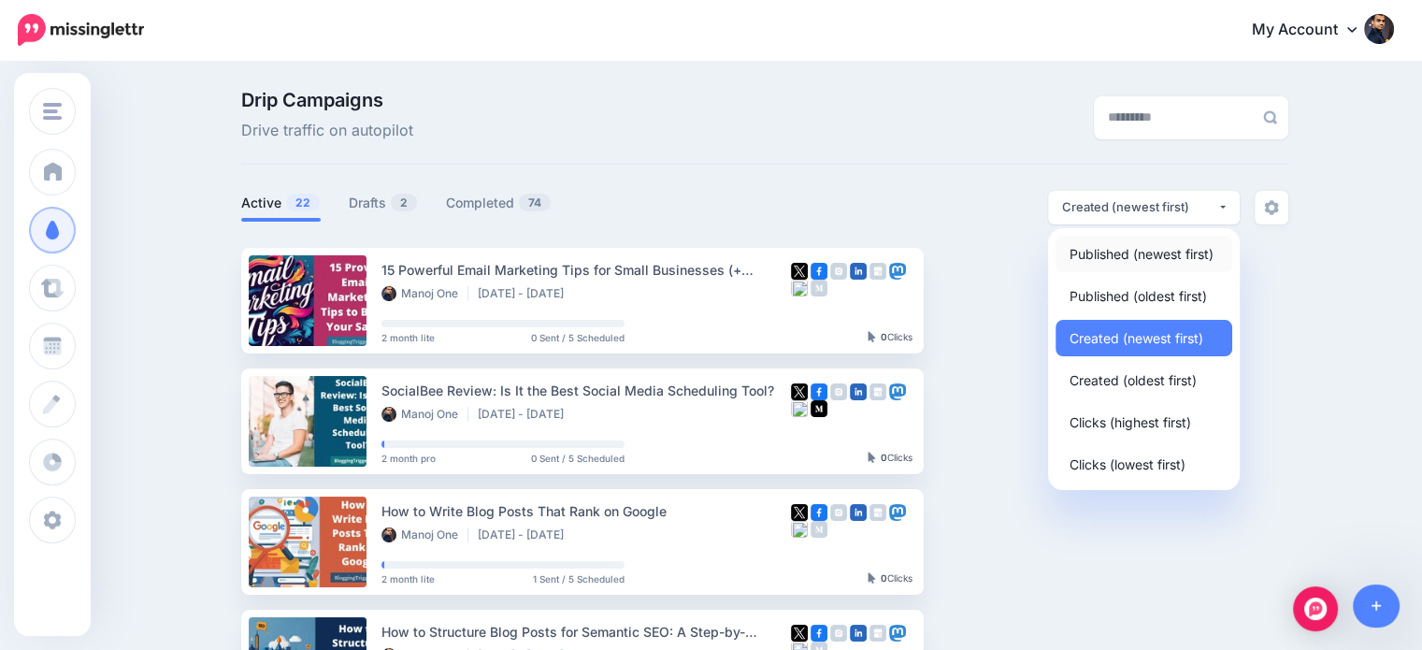
click at [1198, 251] on span "Published (newest first)" at bounding box center [1141, 253] width 144 height 22
select select "**********"
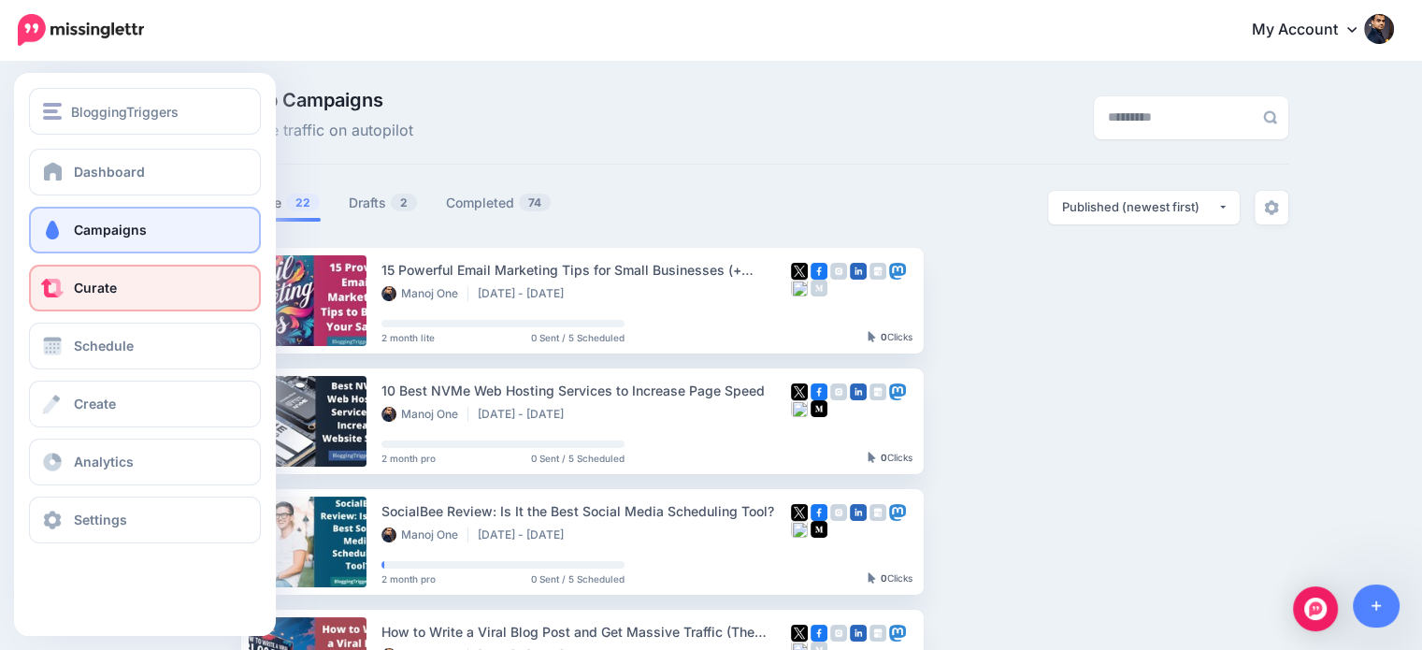
click at [76, 278] on link "Curate" at bounding box center [145, 287] width 232 height 47
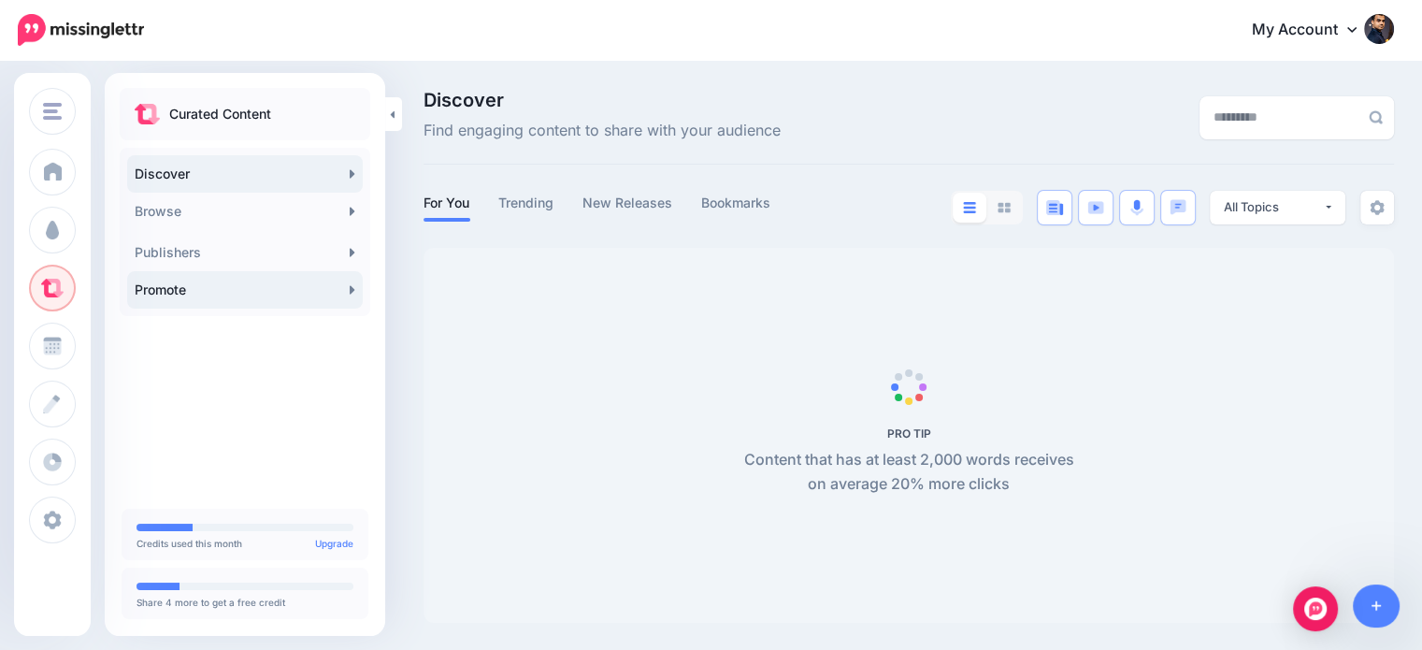
click at [303, 294] on link "Promote" at bounding box center [245, 289] width 236 height 37
